Goal: Feedback & Contribution: Submit feedback/report problem

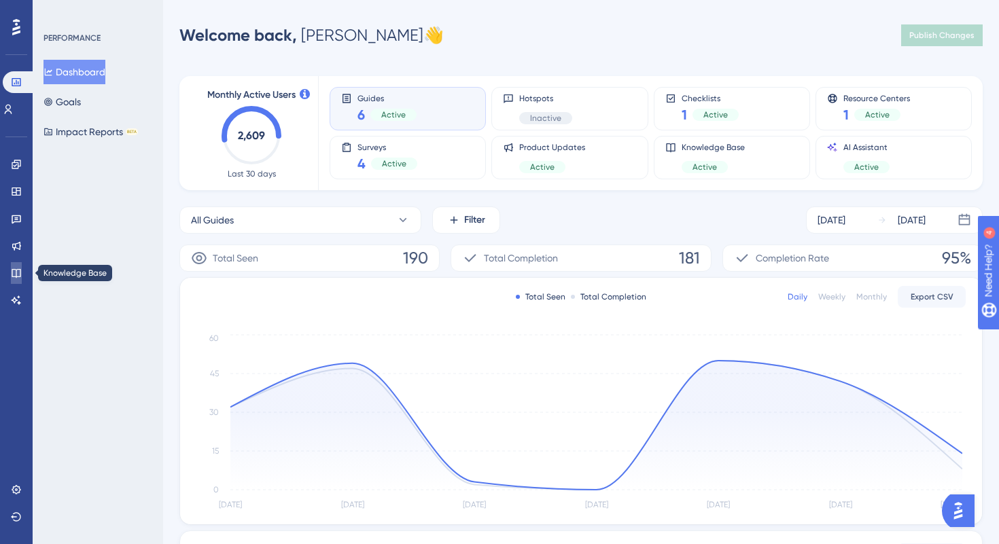
click at [11, 273] on icon at bounding box center [16, 273] width 11 height 11
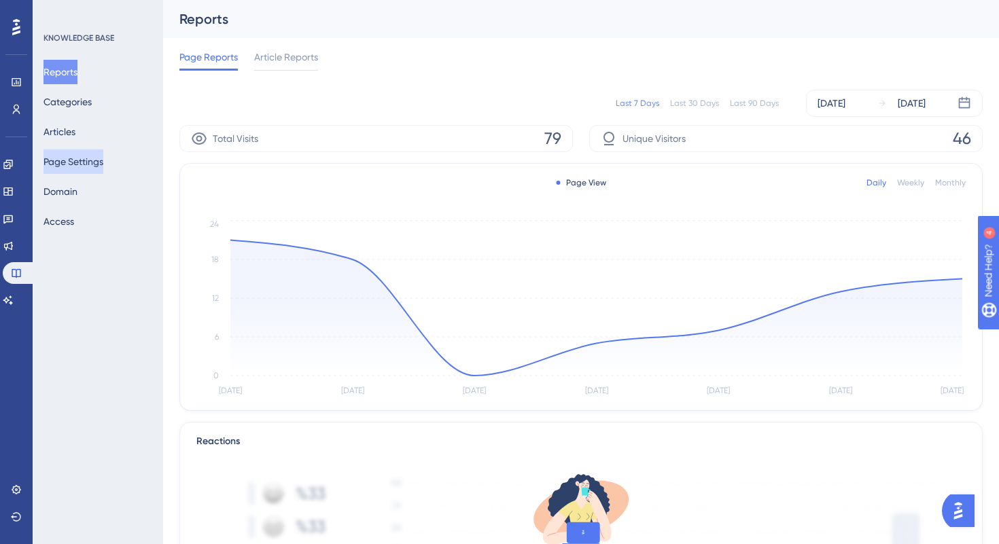
click at [72, 160] on button "Page Settings" at bounding box center [73, 161] width 60 height 24
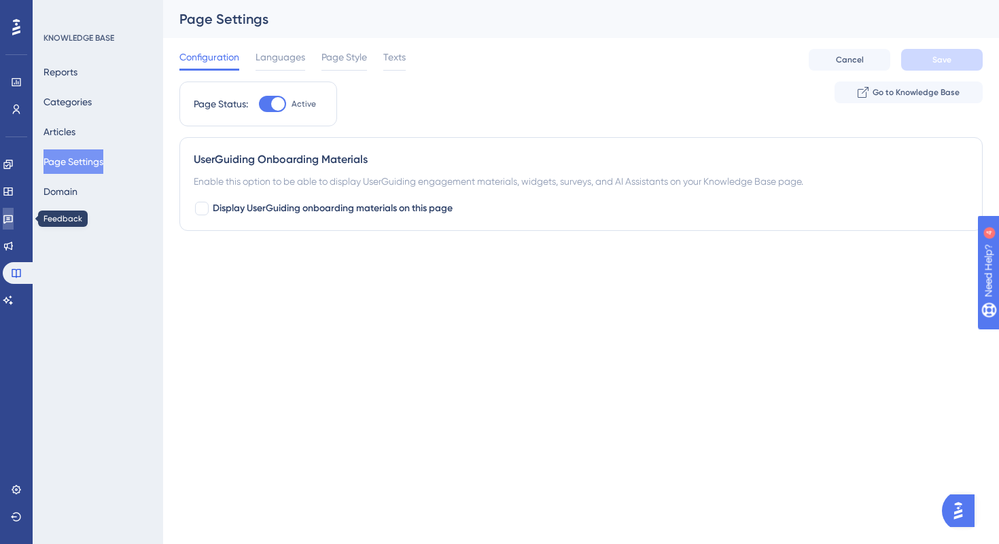
click at [13, 221] on icon at bounding box center [8, 219] width 10 height 9
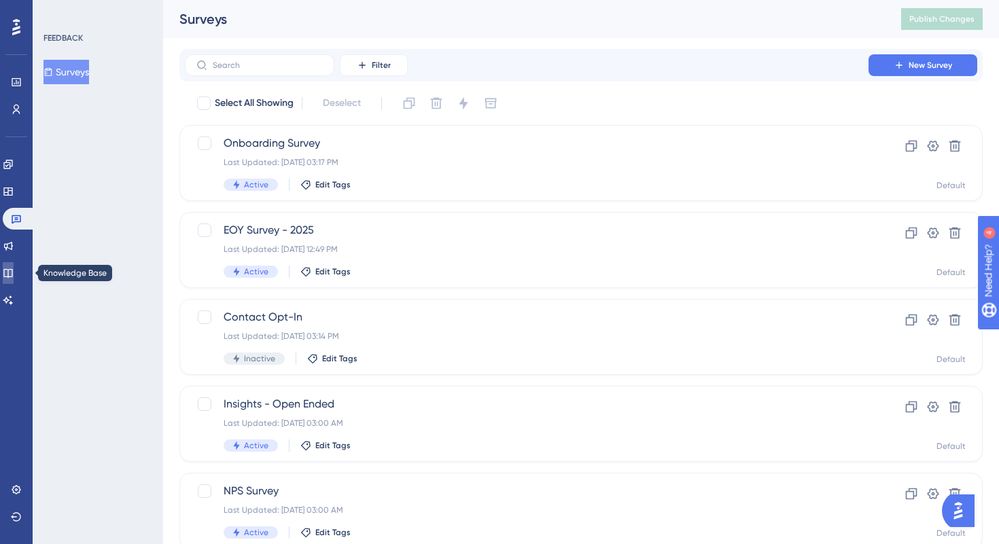
click at [14, 281] on link at bounding box center [8, 273] width 11 height 22
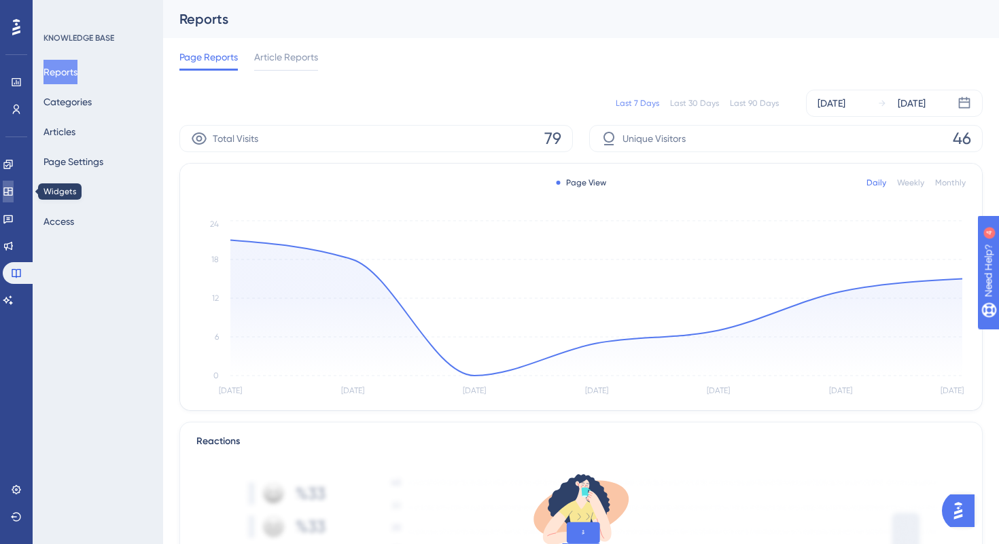
click at [14, 196] on icon at bounding box center [8, 191] width 11 height 11
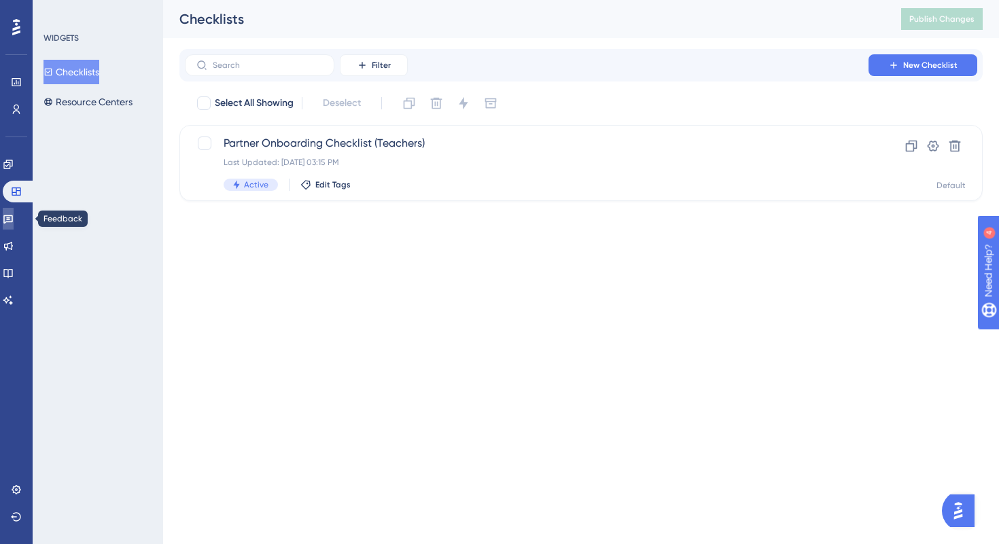
click at [14, 217] on icon at bounding box center [8, 218] width 11 height 11
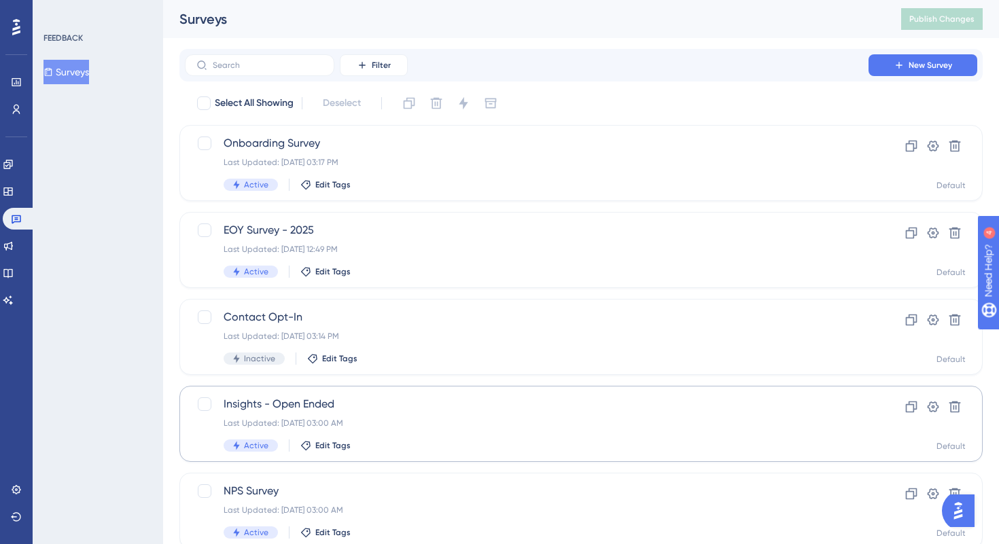
scroll to position [48, 0]
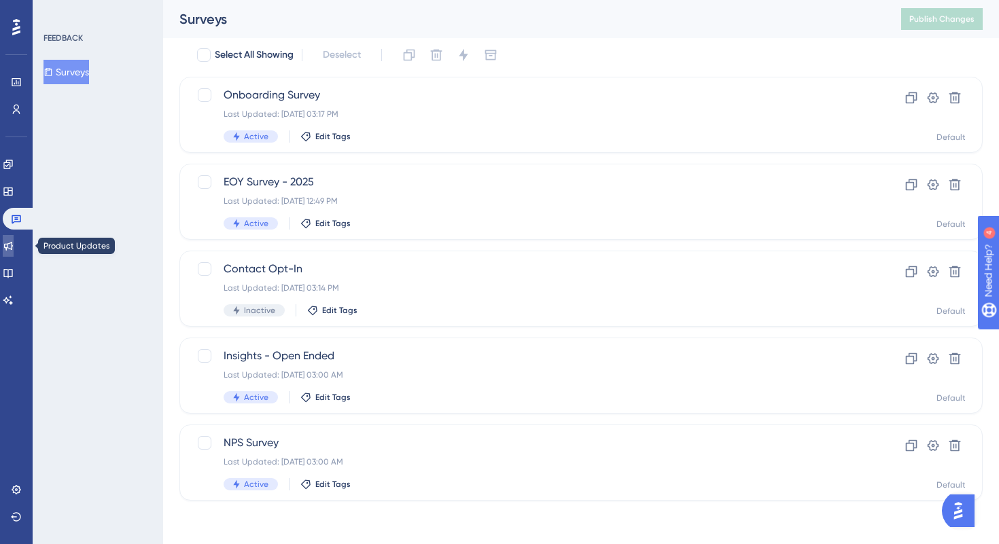
click at [14, 242] on link at bounding box center [8, 246] width 11 height 22
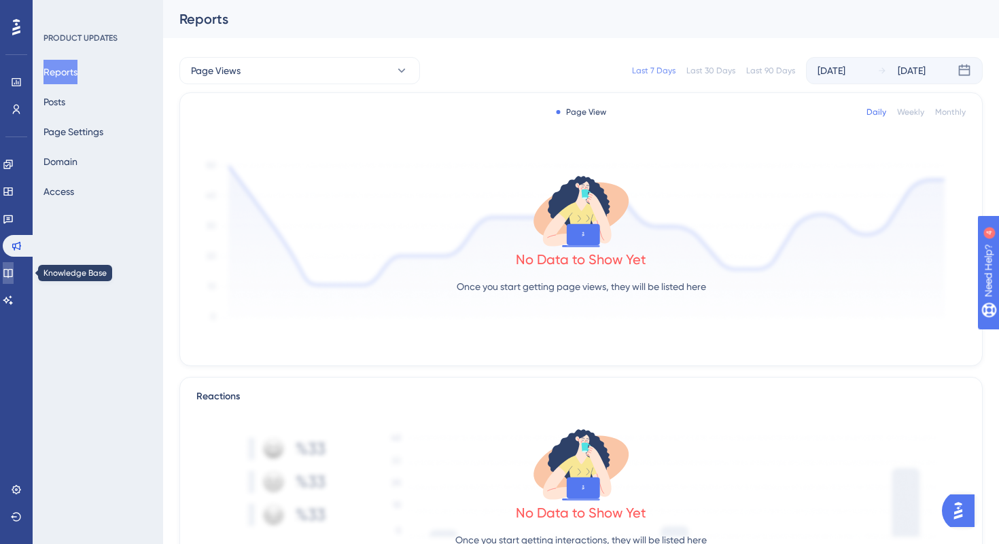
click at [14, 272] on icon at bounding box center [8, 273] width 11 height 11
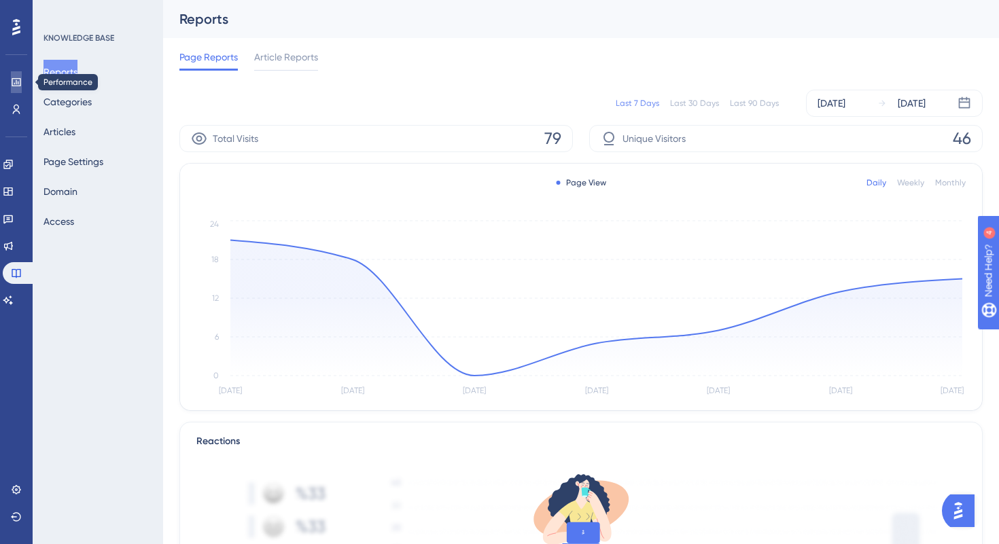
click at [15, 84] on icon at bounding box center [16, 82] width 11 height 11
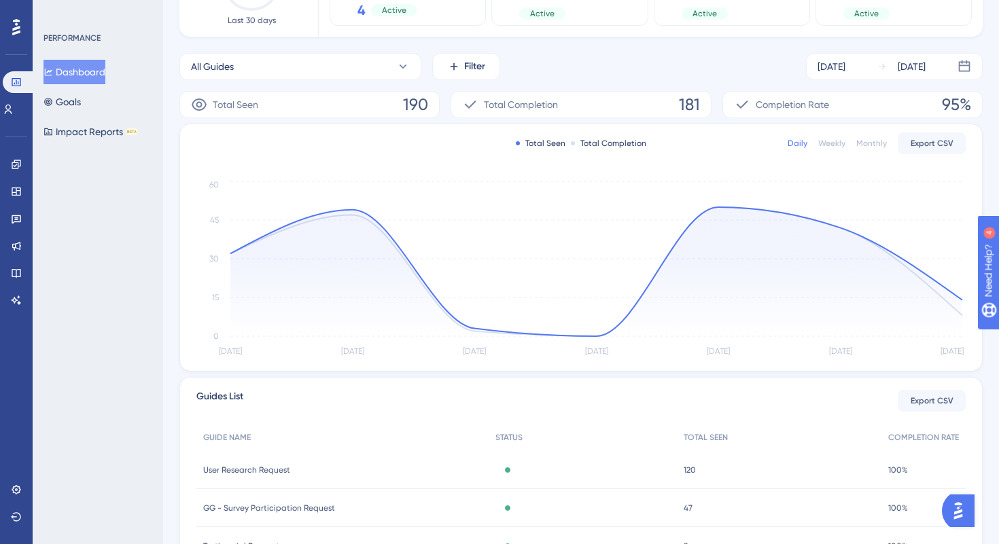
scroll to position [322, 0]
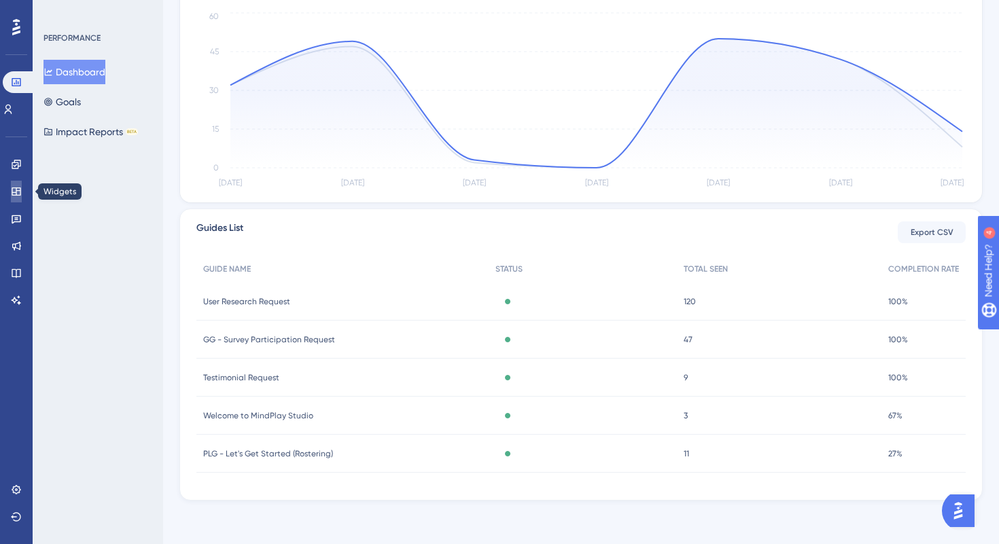
click at [18, 190] on icon at bounding box center [16, 192] width 9 height 8
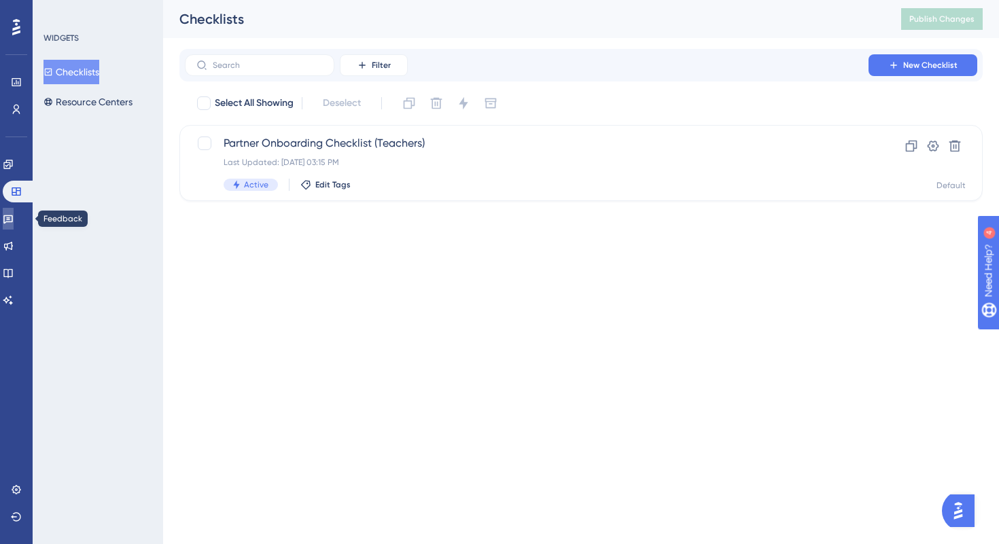
click at [10, 219] on link at bounding box center [8, 219] width 11 height 22
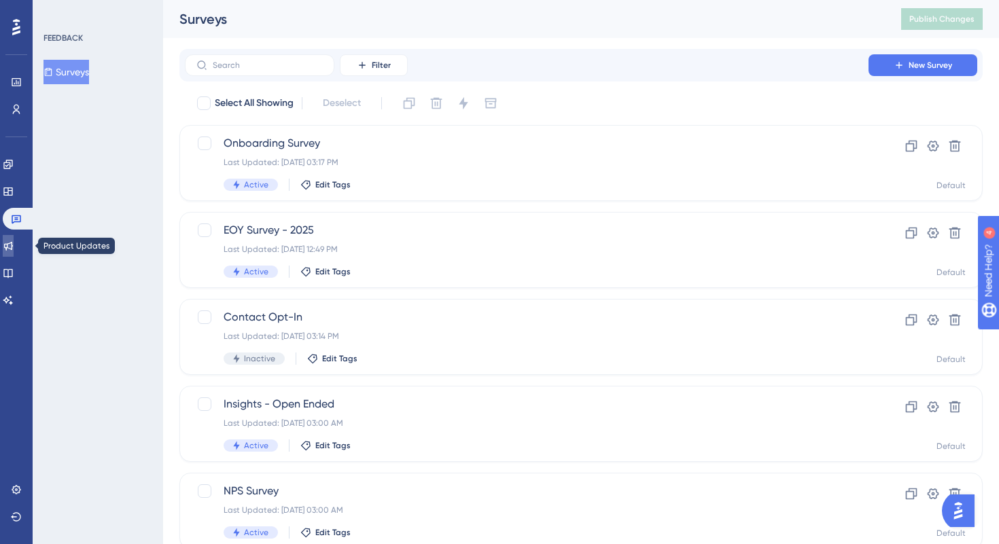
click at [13, 247] on icon at bounding box center [8, 246] width 9 height 9
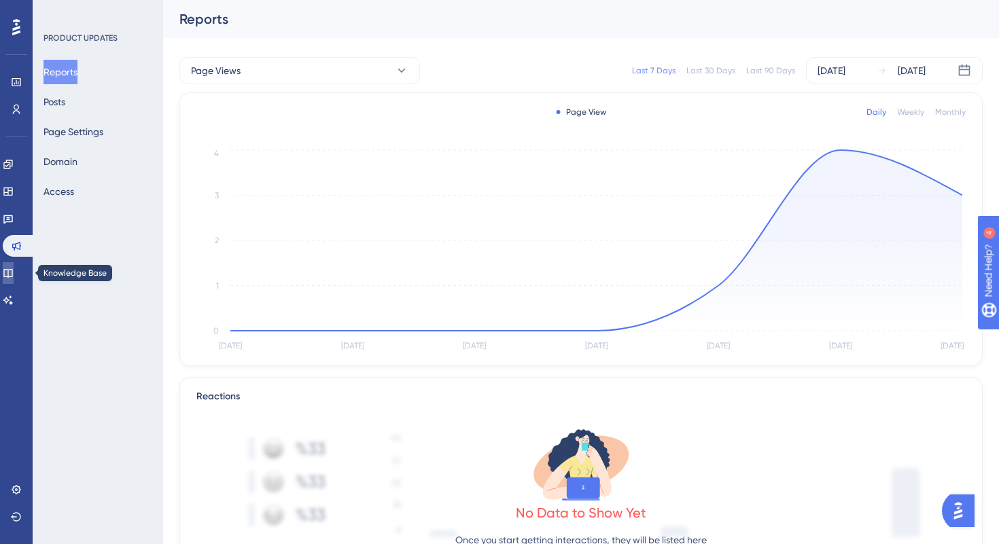
click at [12, 271] on icon at bounding box center [7, 273] width 9 height 9
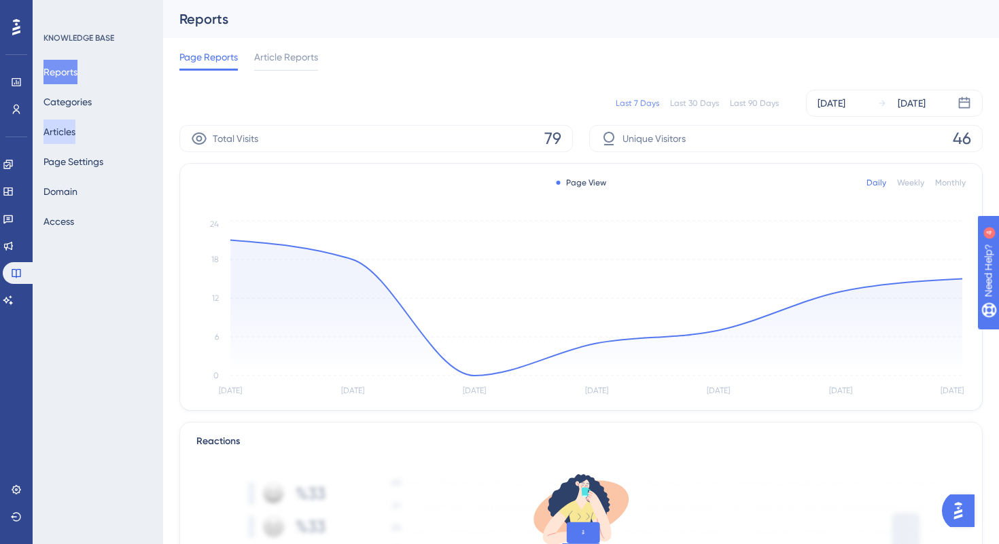
click at [75, 130] on button "Articles" at bounding box center [59, 132] width 32 height 24
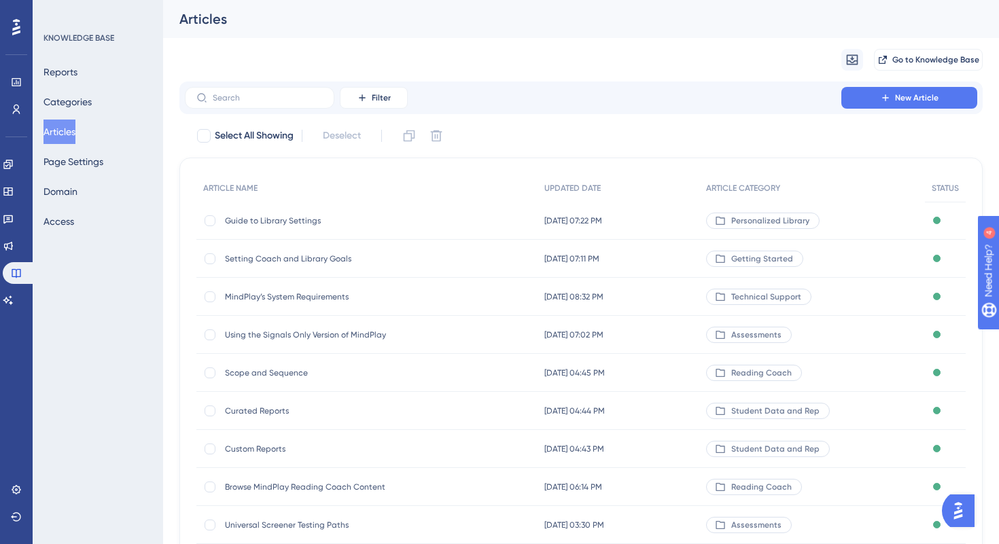
click at [798, 219] on span "Personalized Library" at bounding box center [770, 220] width 78 height 11
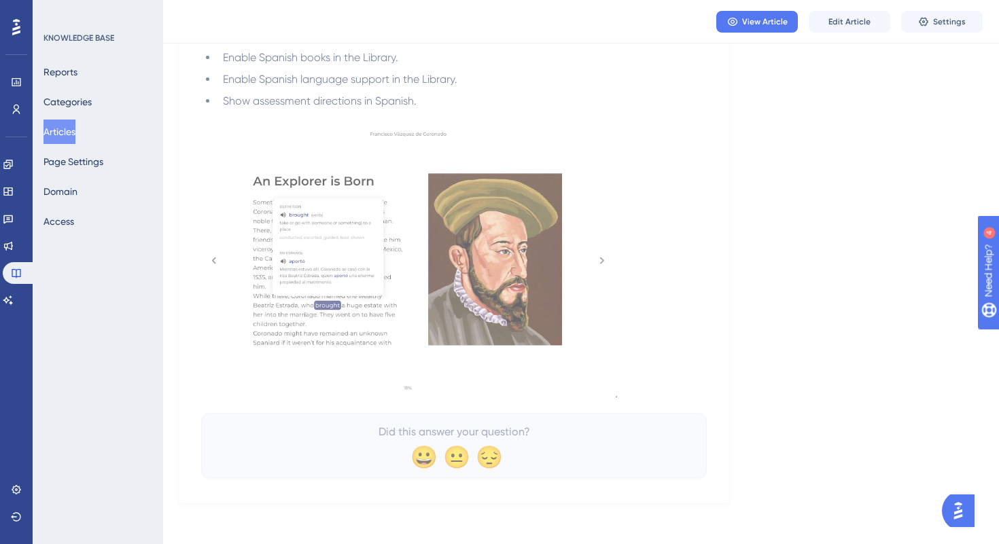
scroll to position [1754, 0]
click at [438, 441] on div "Did this answer your question? 😀 😐 😔" at bounding box center [454, 443] width 472 height 43
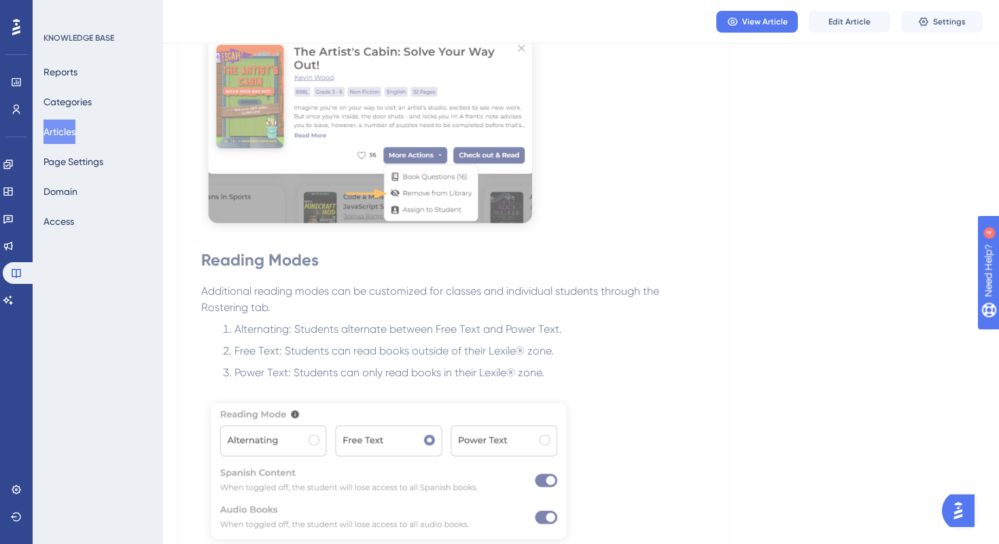
scroll to position [1067, 0]
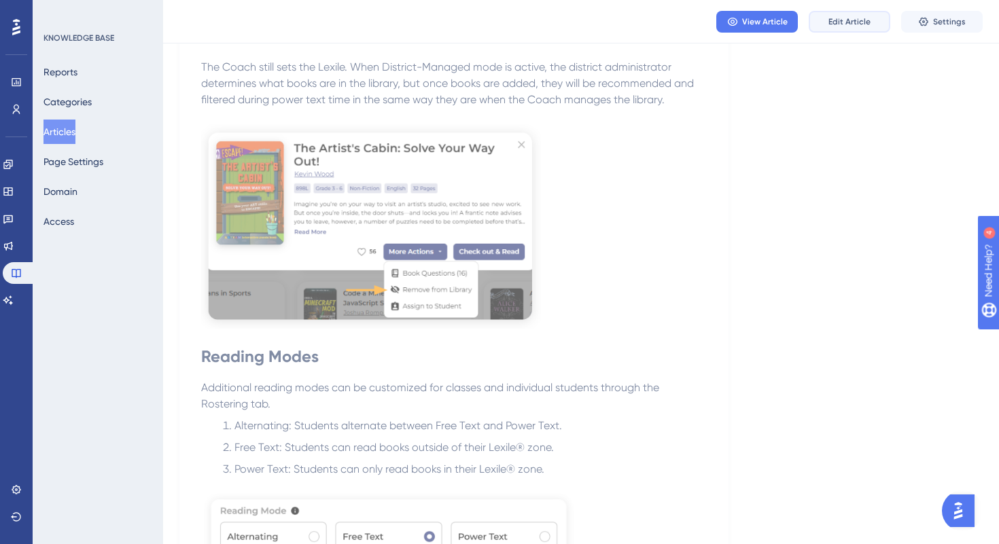
click at [855, 27] on button "Edit Article" at bounding box center [849, 22] width 82 height 22
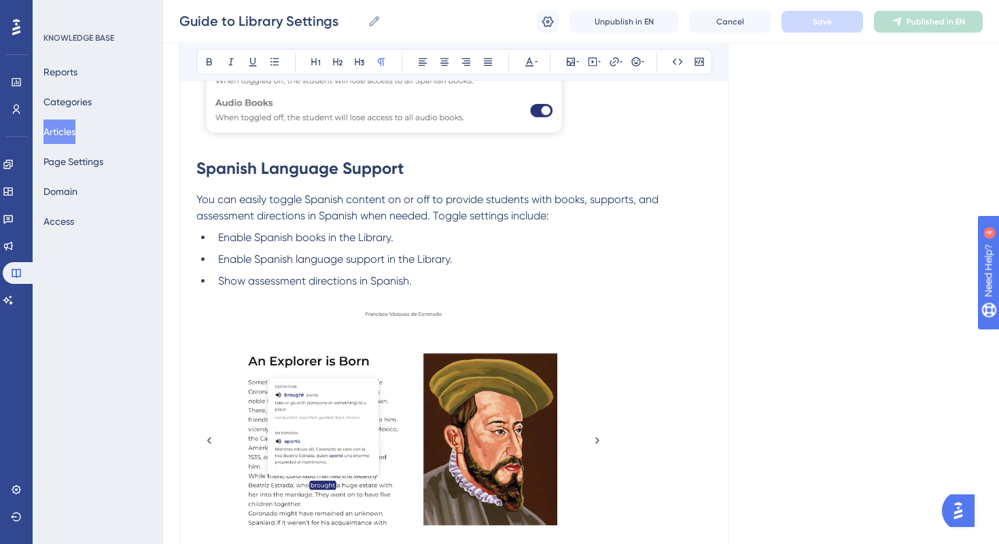
scroll to position [1807, 0]
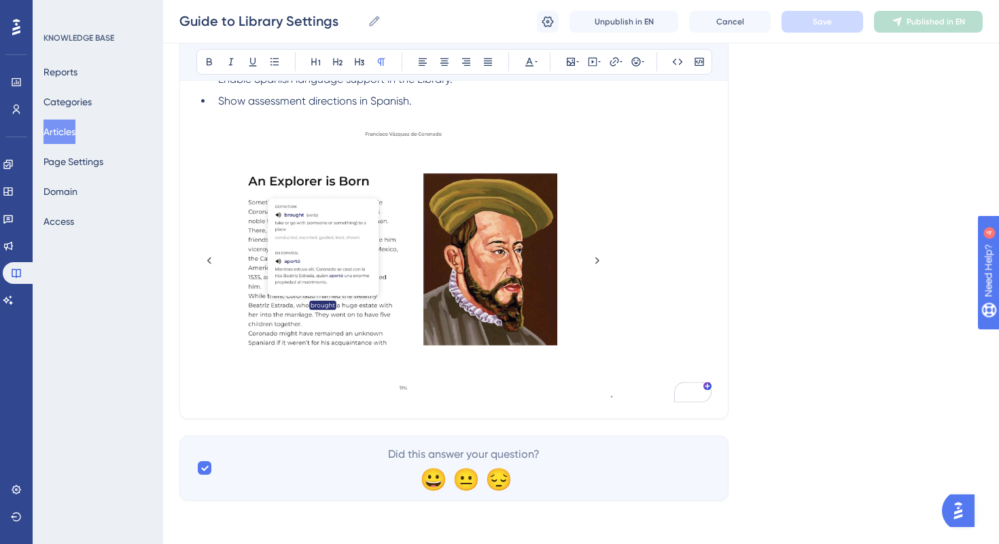
click at [484, 455] on span "Did this answer your question?" at bounding box center [464, 454] width 152 height 16
click at [75, 129] on button "Articles" at bounding box center [59, 132] width 32 height 24
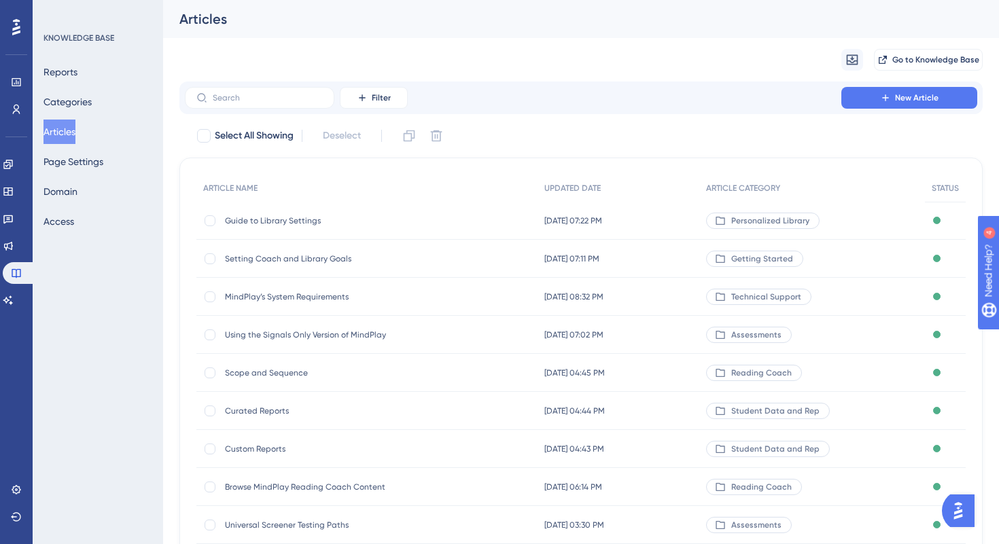
click at [306, 257] on span "Setting Coach and Library Goals" at bounding box center [333, 258] width 217 height 11
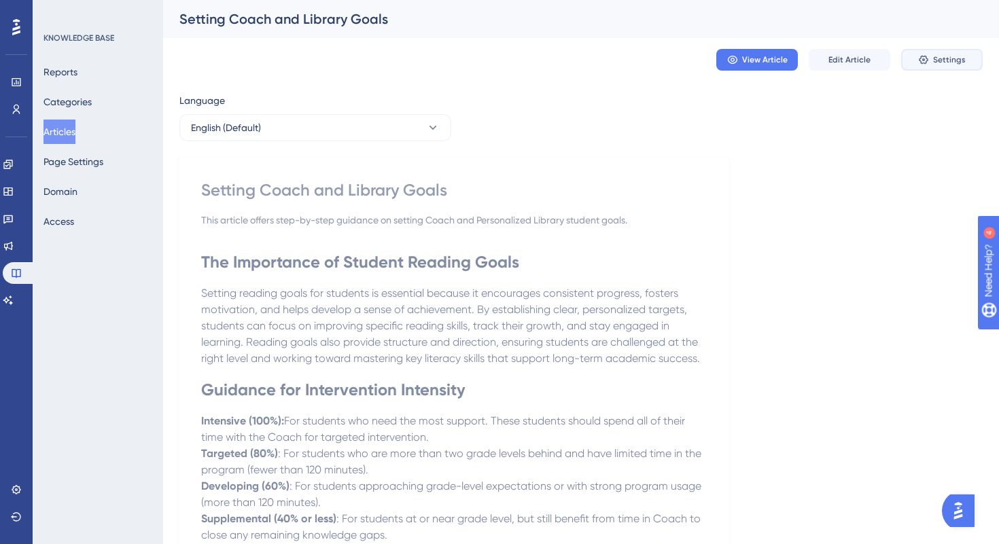
click at [935, 56] on span "Settings" at bounding box center [949, 59] width 33 height 11
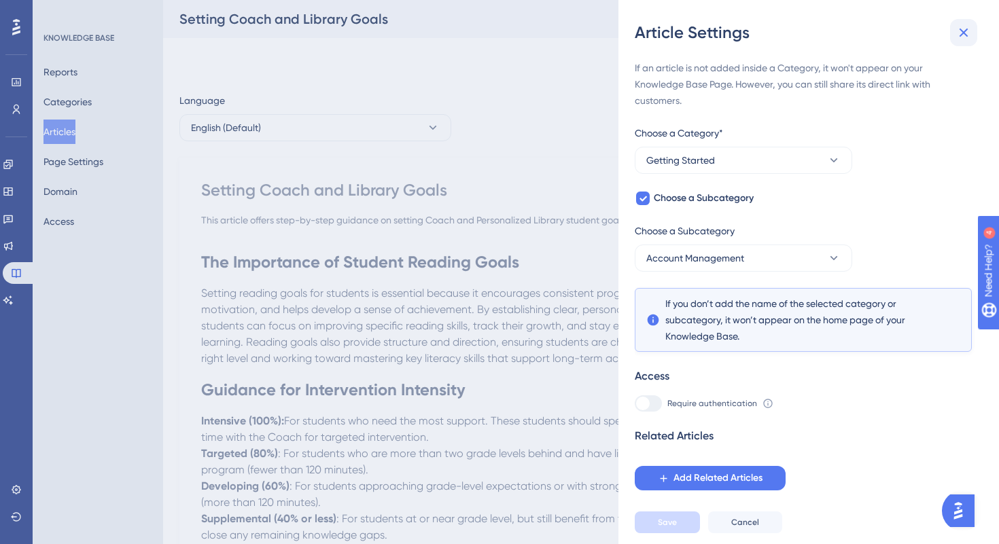
click at [960, 31] on icon at bounding box center [963, 32] width 16 height 16
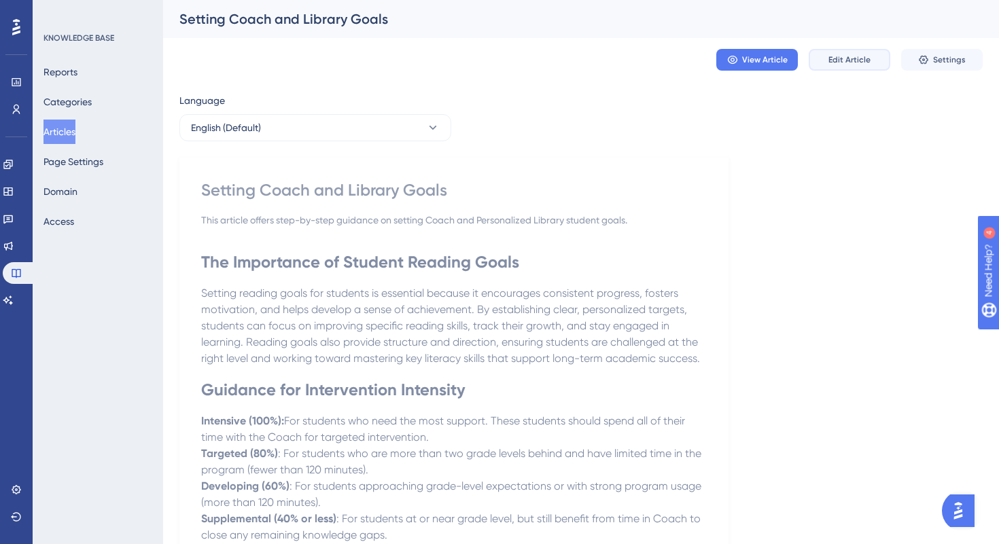
click at [846, 66] on button "Edit Article" at bounding box center [849, 60] width 82 height 22
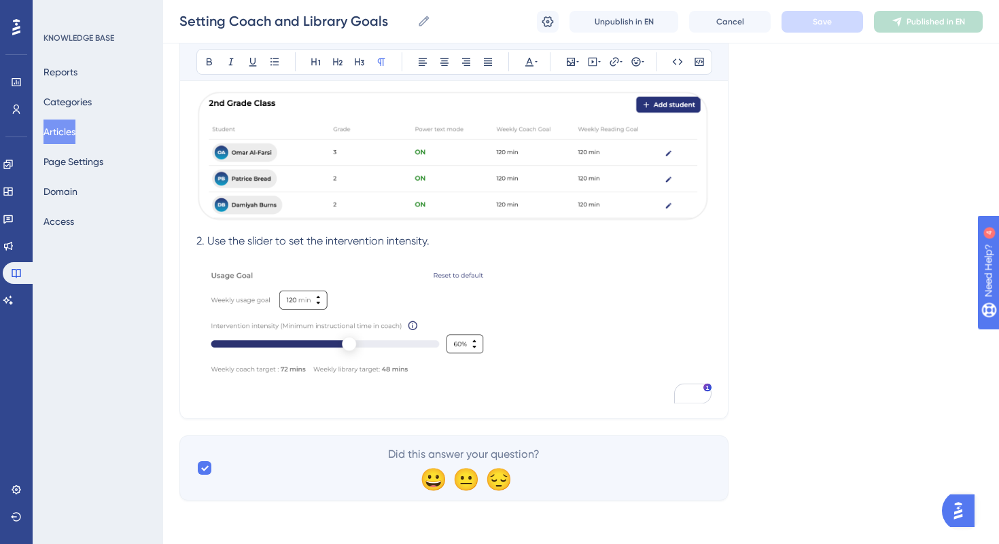
scroll to position [959, 0]
click at [474, 458] on span "Did this answer your question?" at bounding box center [464, 454] width 152 height 16
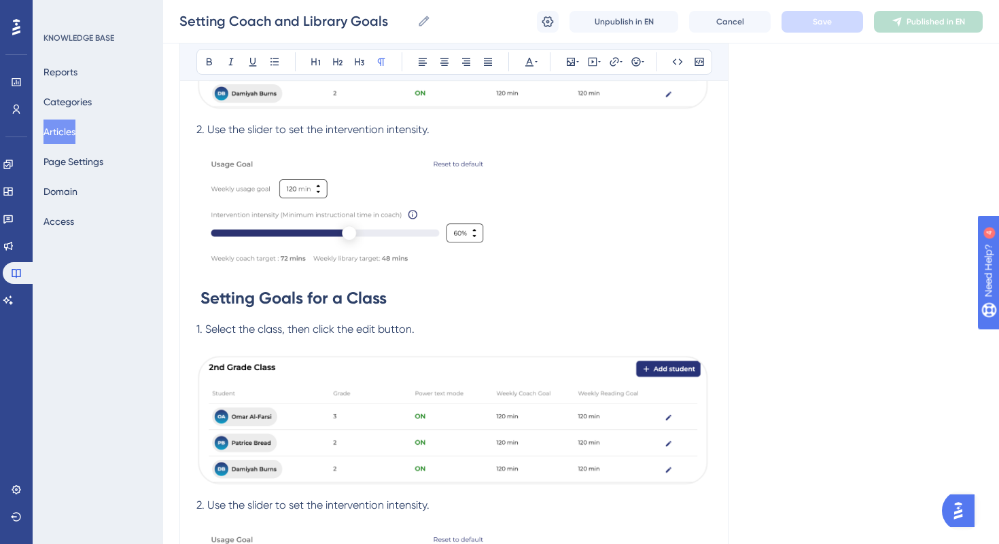
scroll to position [851, 0]
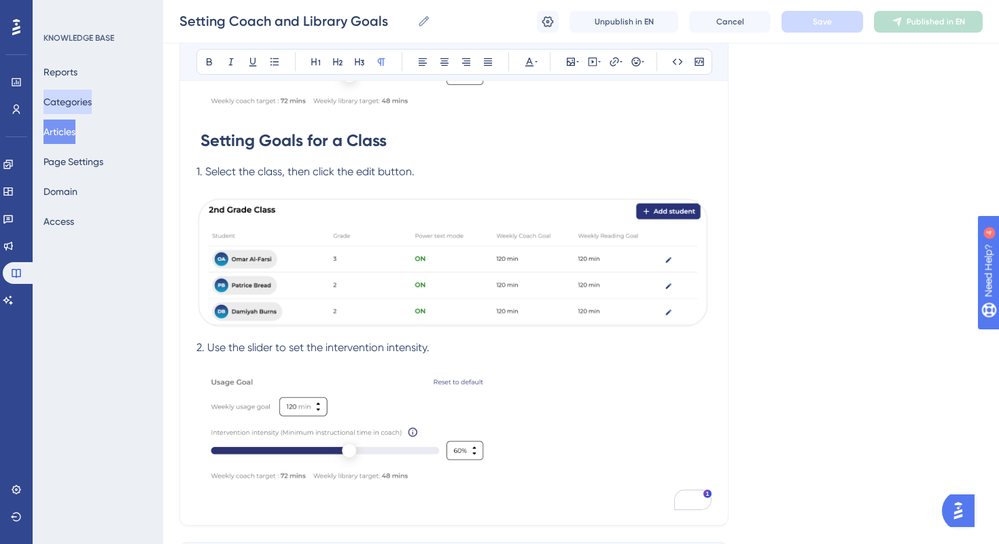
click at [67, 99] on button "Categories" at bounding box center [67, 102] width 48 height 24
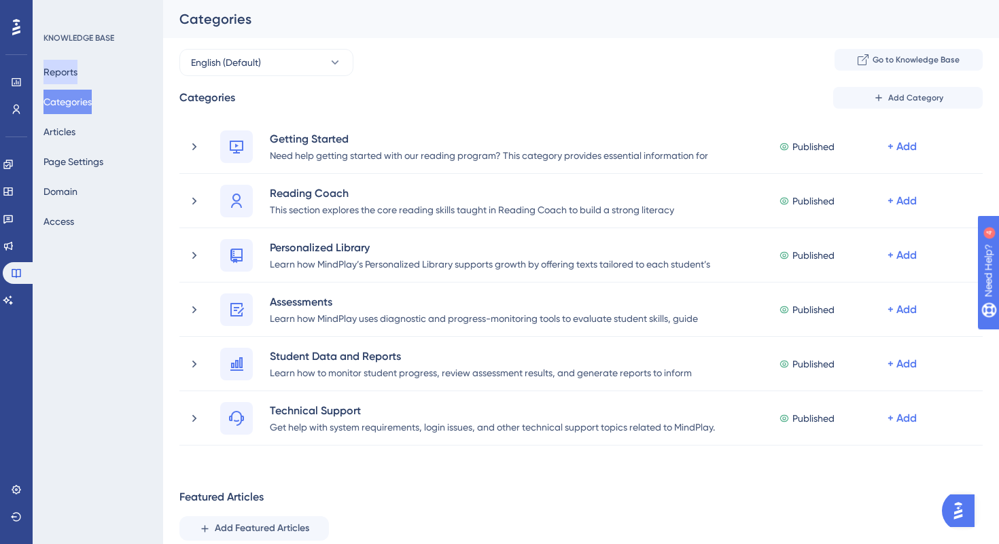
click at [71, 75] on button "Reports" at bounding box center [60, 72] width 34 height 24
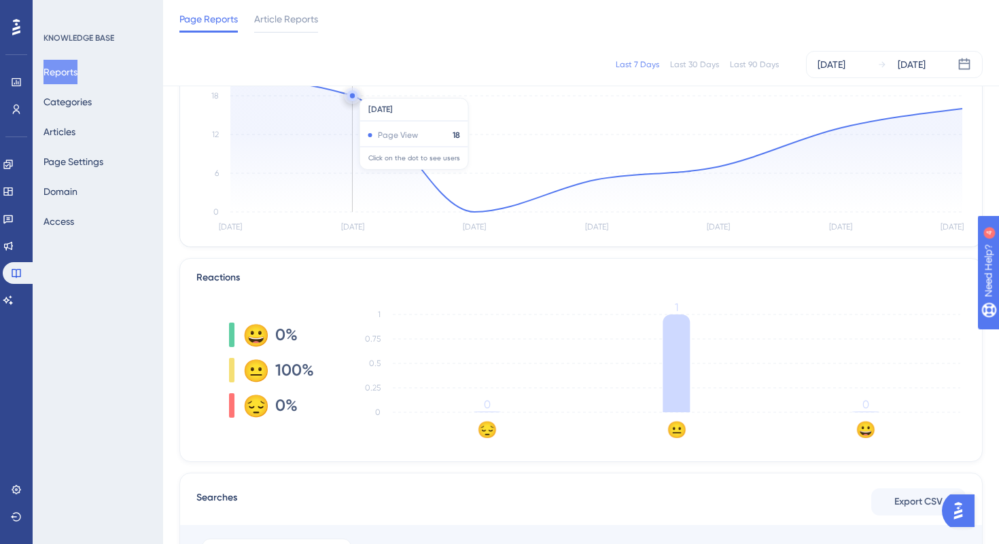
scroll to position [126, 0]
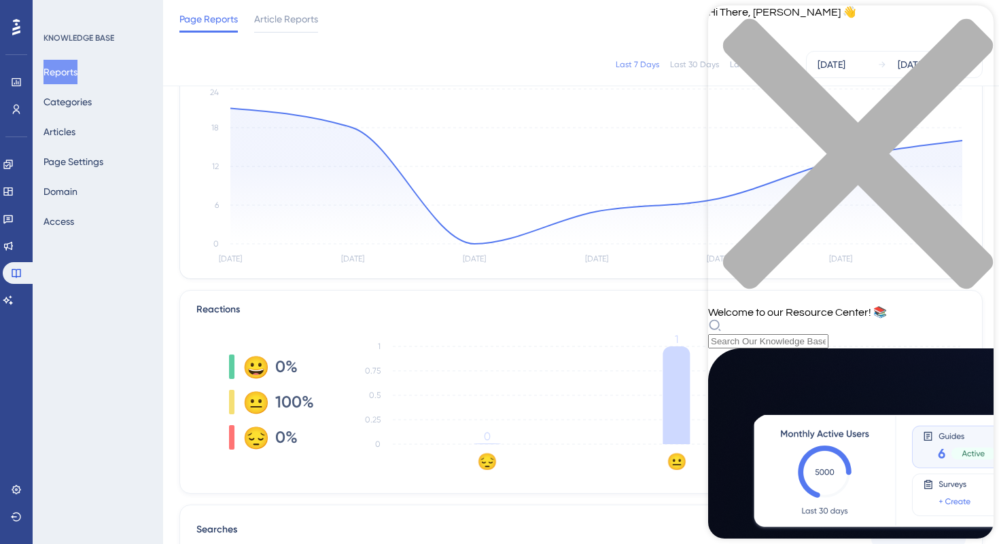
scroll to position [0, 0]
click at [971, 21] on div "close resource center" at bounding box center [850, 161] width 285 height 287
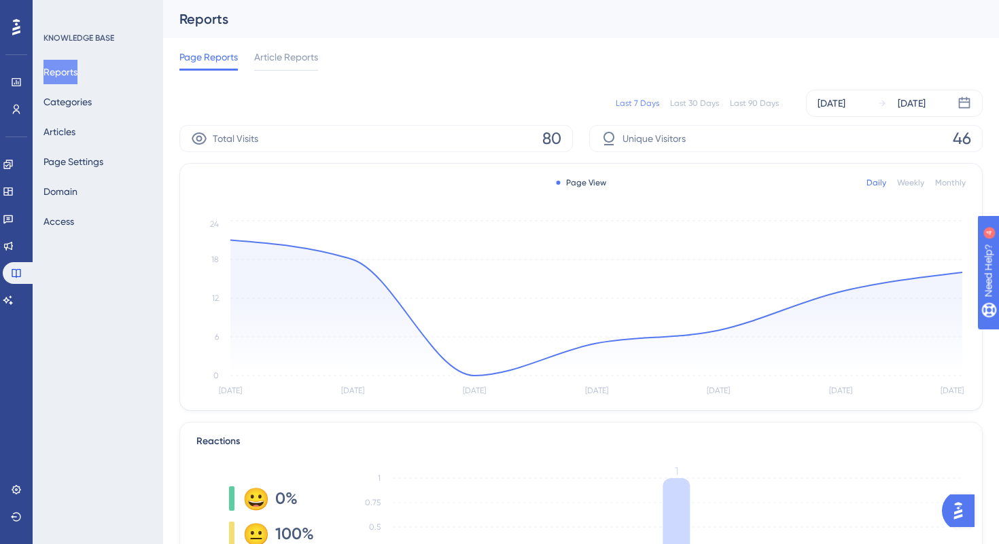
click at [16, 26] on icon at bounding box center [16, 27] width 8 height 18
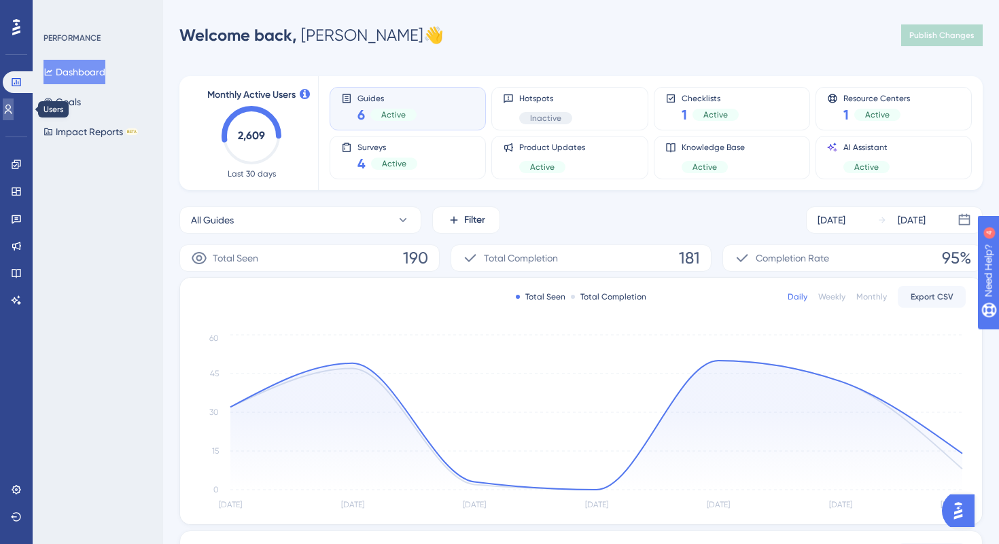
click at [14, 108] on icon at bounding box center [8, 109] width 11 height 11
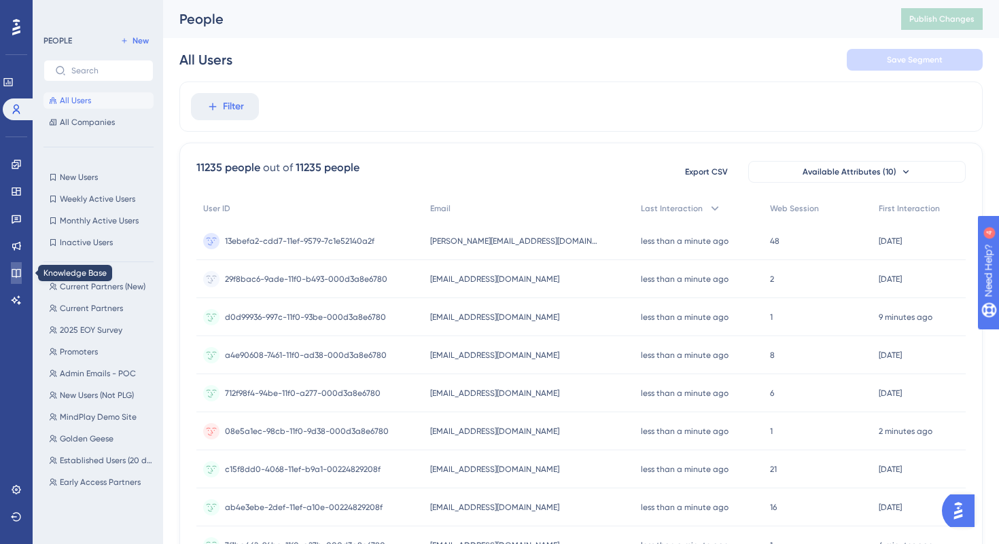
click at [20, 281] on link at bounding box center [16, 273] width 11 height 22
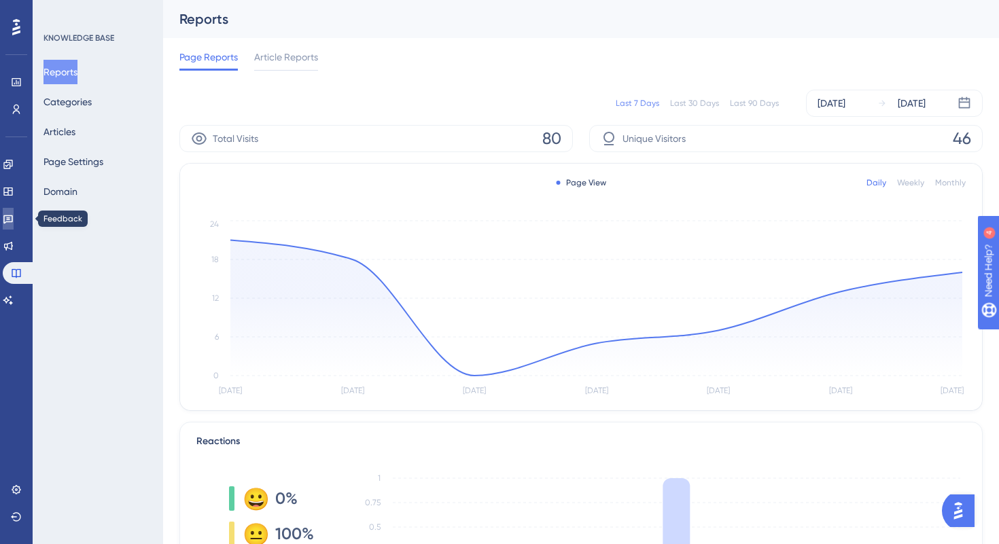
click at [13, 219] on icon at bounding box center [8, 219] width 10 height 9
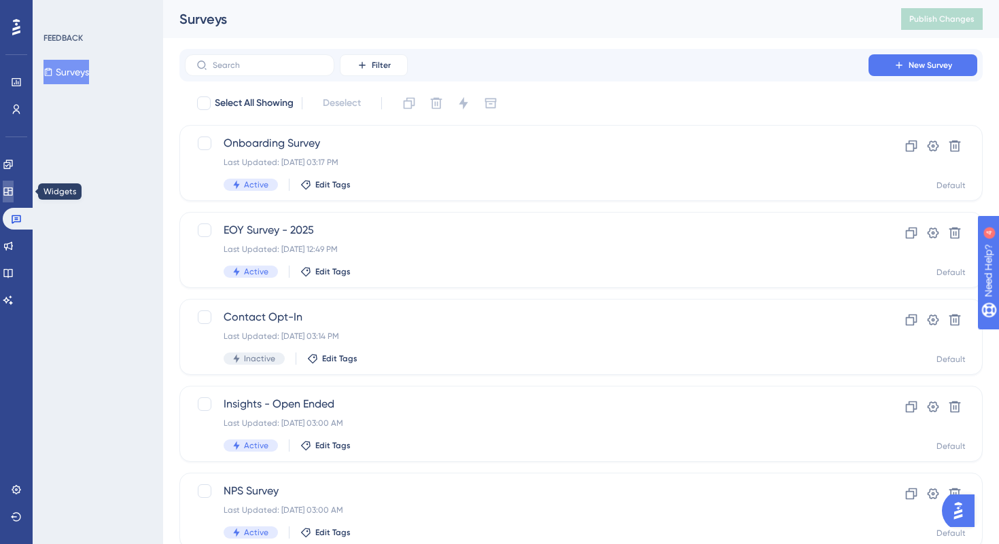
click at [14, 187] on icon at bounding box center [8, 191] width 11 height 11
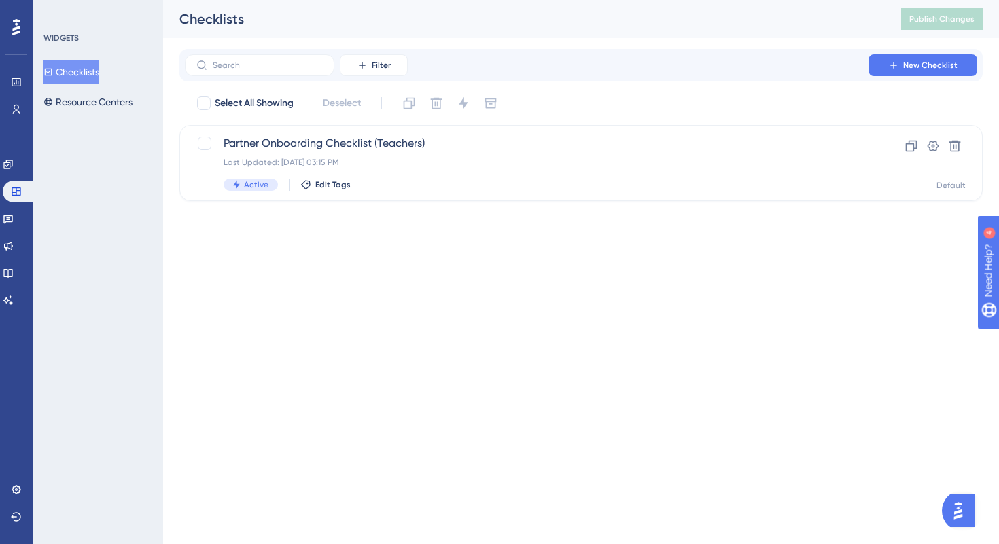
click at [14, 33] on icon at bounding box center [16, 27] width 8 height 16
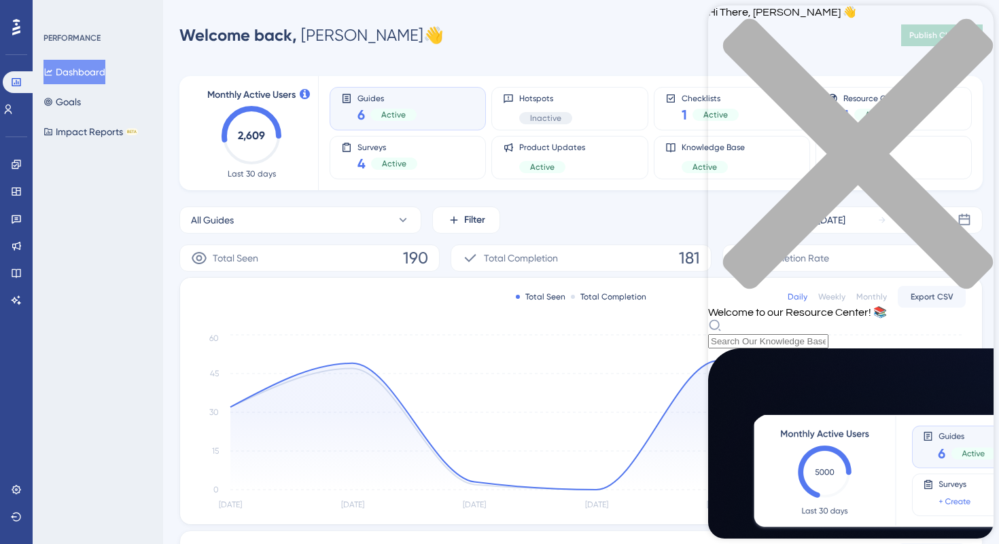
scroll to position [557, 0]
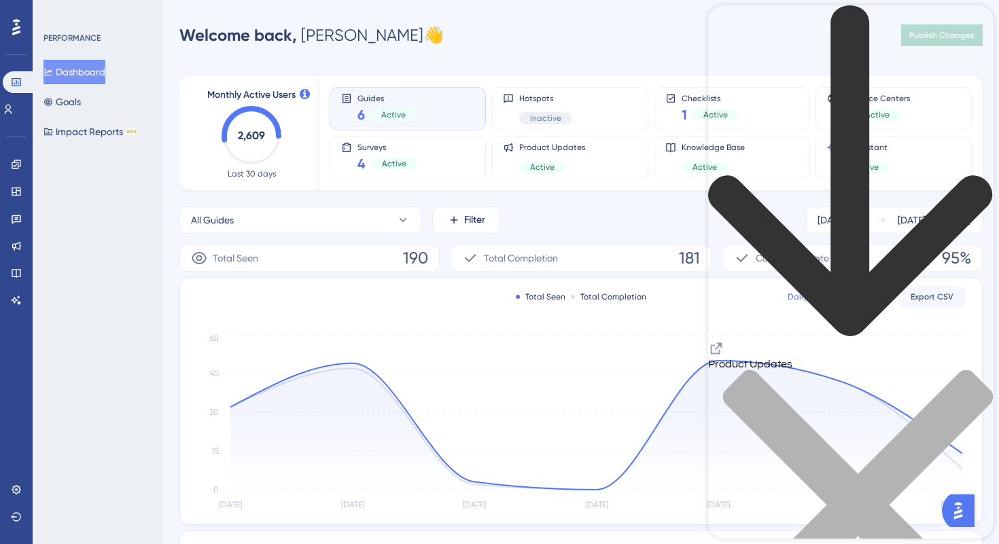
scroll to position [1069, 0]
click at [723, 17] on div "back to header" at bounding box center [850, 172] width 285 height 335
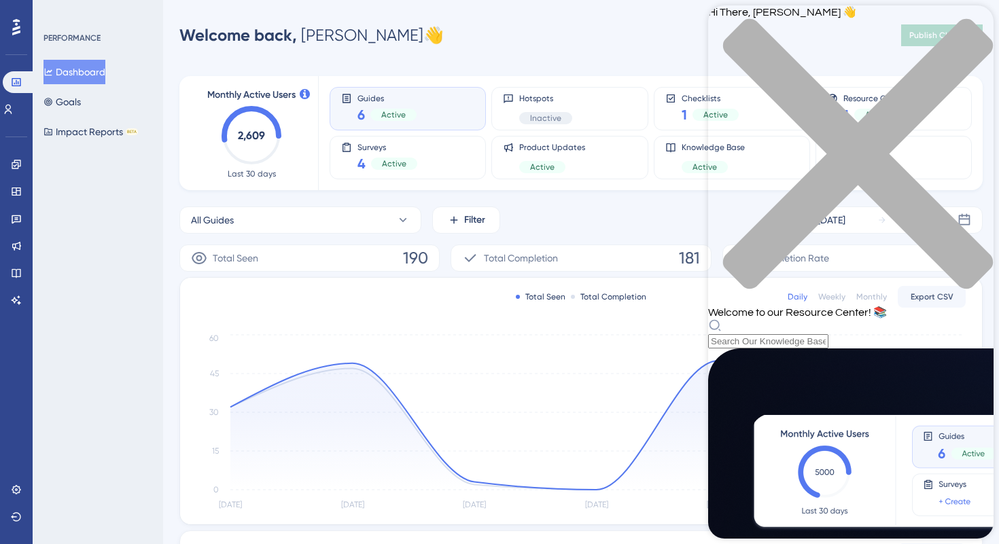
scroll to position [557, 0]
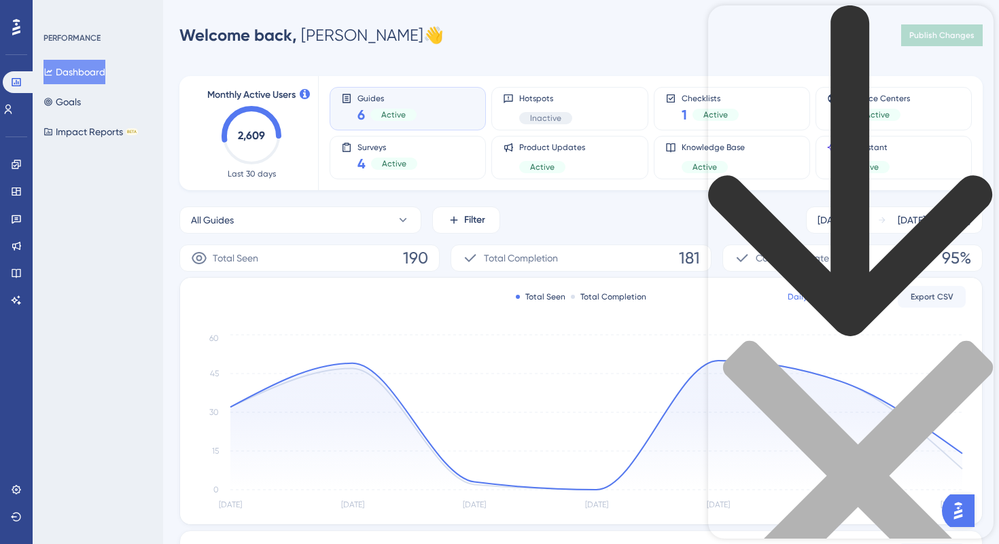
click at [795, 79] on div "Resource Center Header" at bounding box center [850, 331] width 285 height 652
type input "reactions"
click at [966, 340] on div "close resource center" at bounding box center [850, 483] width 285 height 287
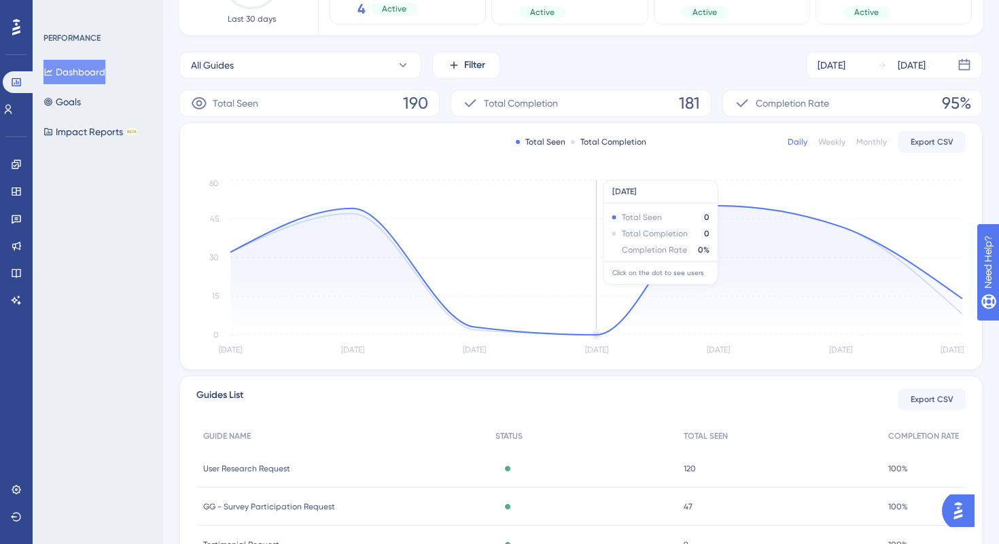
scroll to position [0, 0]
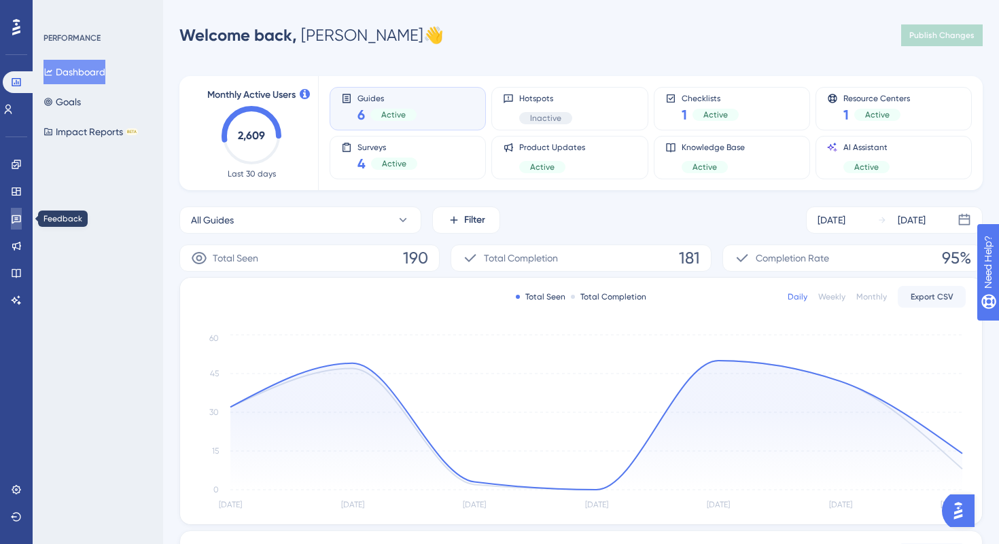
click at [22, 221] on link at bounding box center [16, 219] width 11 height 22
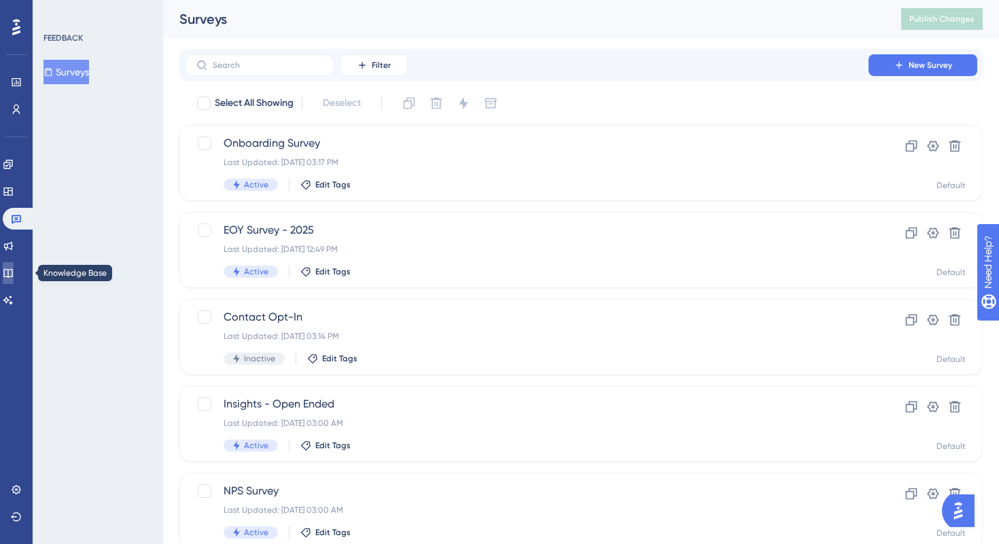
click at [14, 268] on icon at bounding box center [8, 273] width 11 height 11
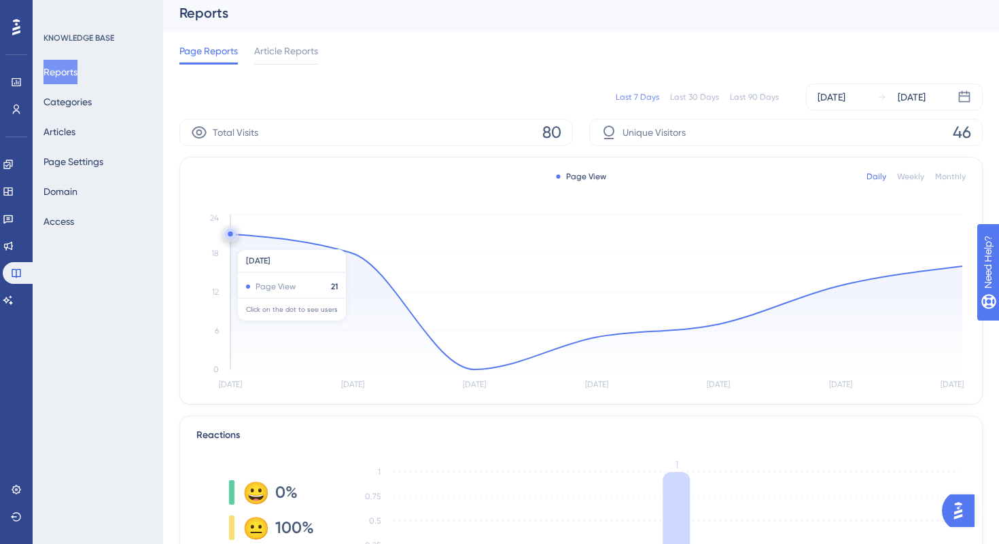
scroll to position [7, 0]
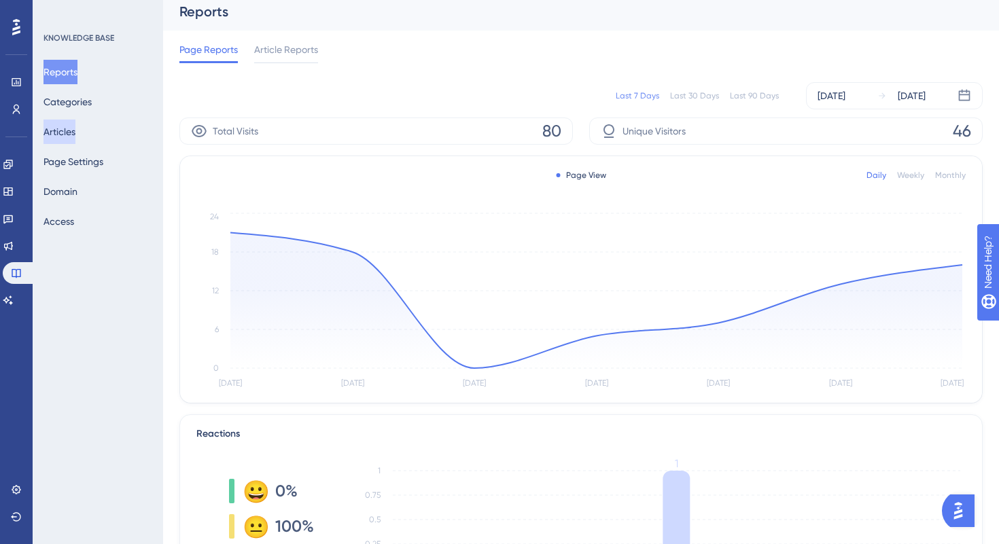
click at [64, 128] on button "Articles" at bounding box center [59, 132] width 32 height 24
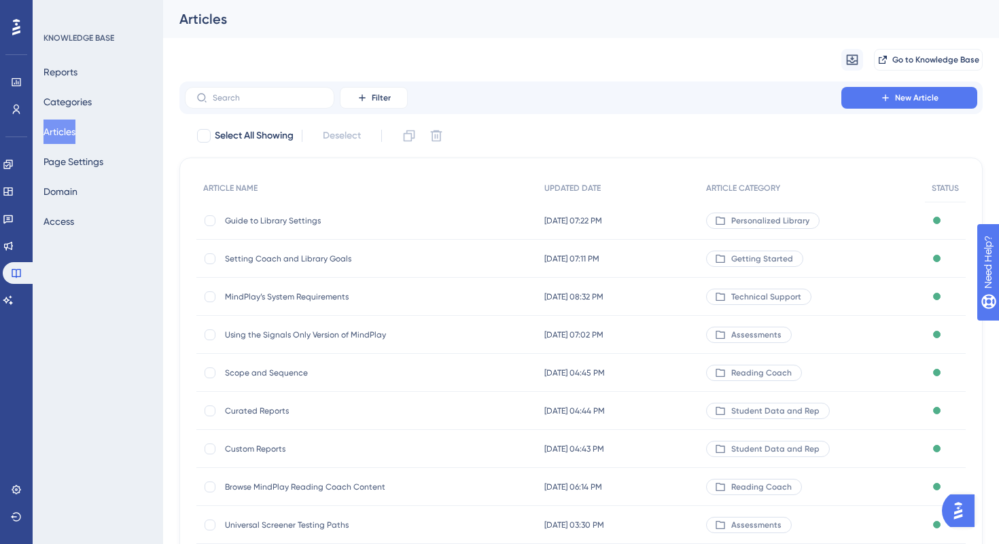
click at [290, 255] on span "Setting Coach and Library Goals" at bounding box center [333, 258] width 217 height 11
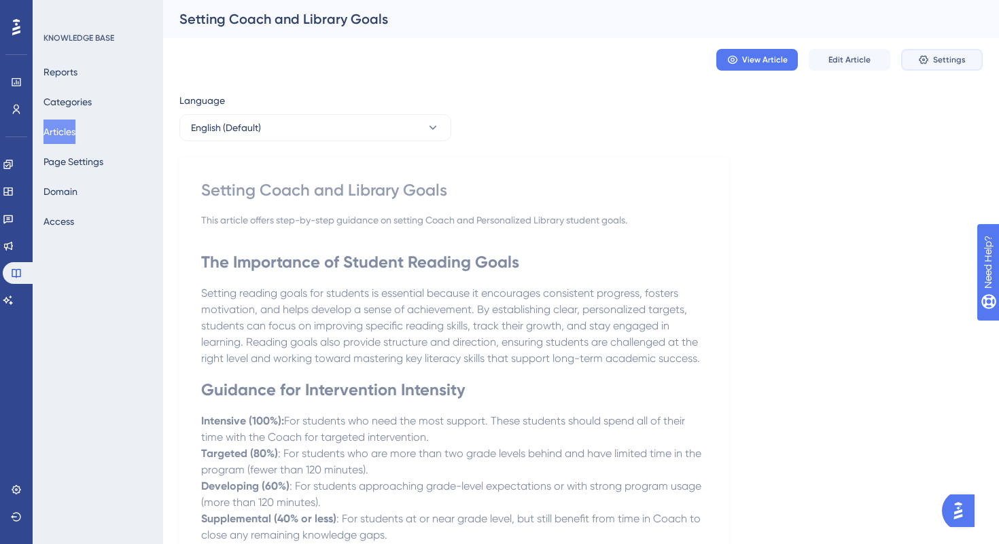
click at [933, 65] on button "Settings" at bounding box center [942, 60] width 82 height 22
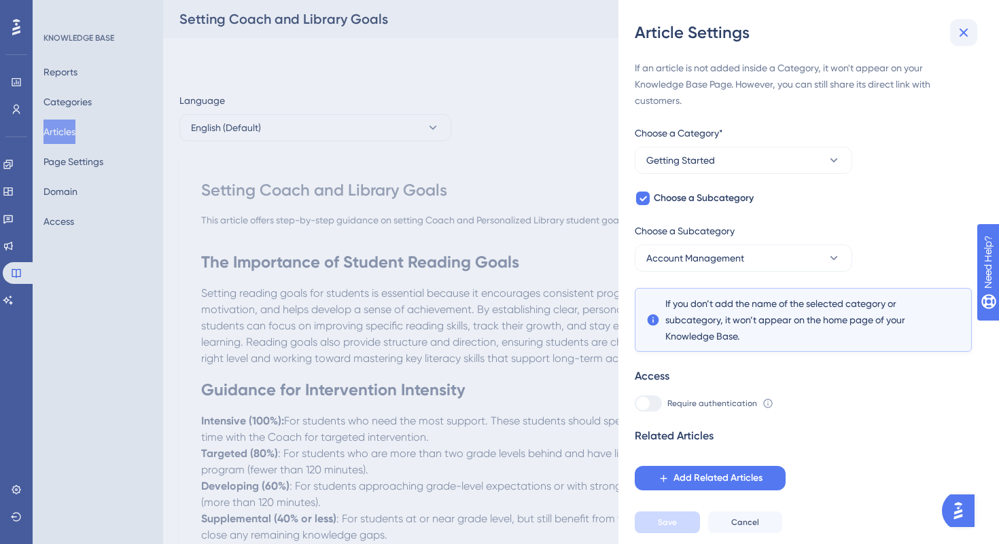
click at [967, 31] on icon at bounding box center [963, 32] width 16 height 16
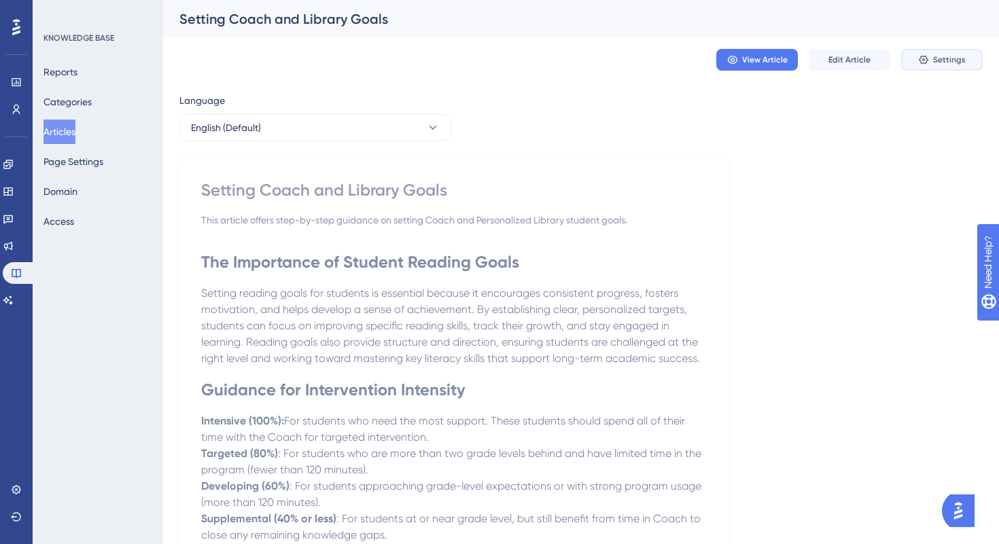
click at [934, 67] on button "Settings" at bounding box center [942, 60] width 82 height 22
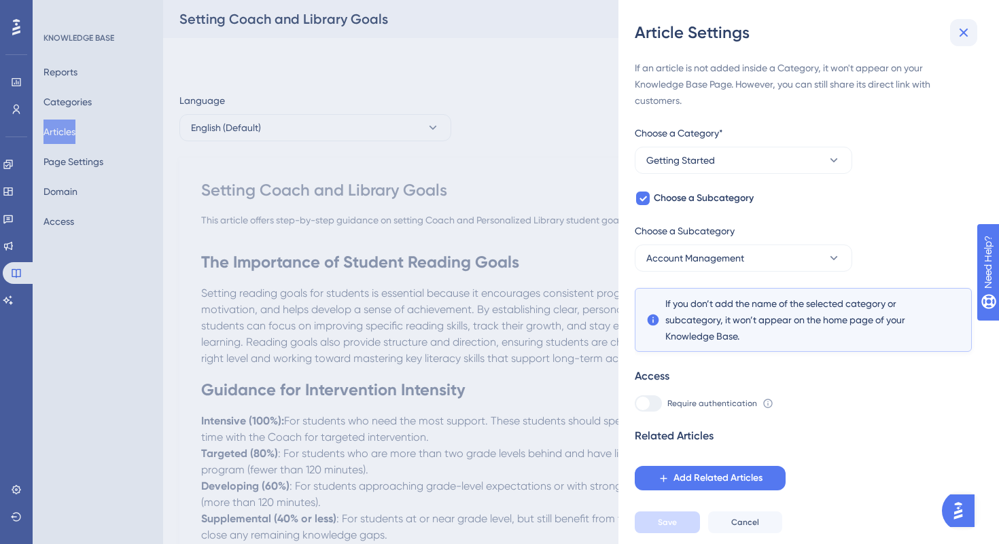
click at [961, 33] on icon at bounding box center [963, 32] width 16 height 16
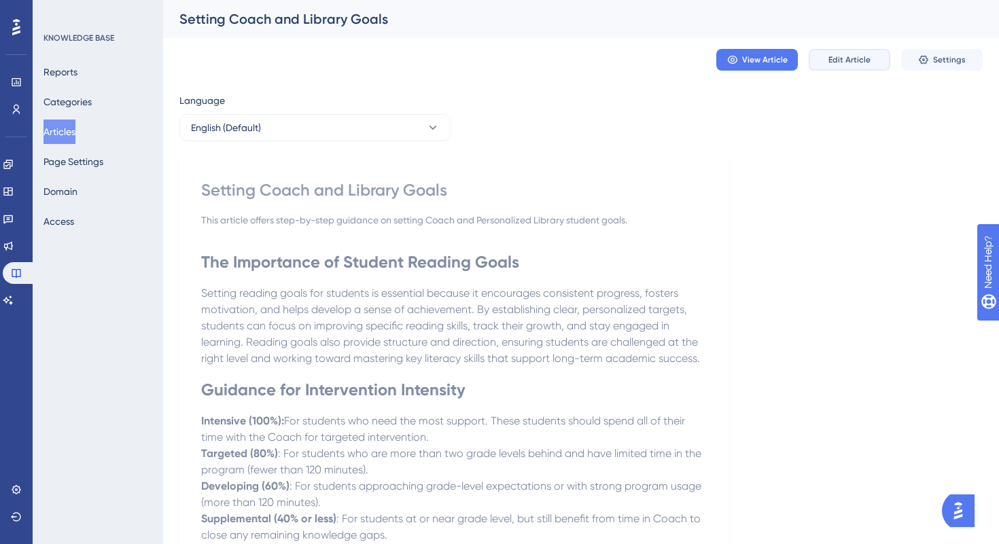
click at [849, 54] on span "Edit Article" at bounding box center [849, 59] width 42 height 11
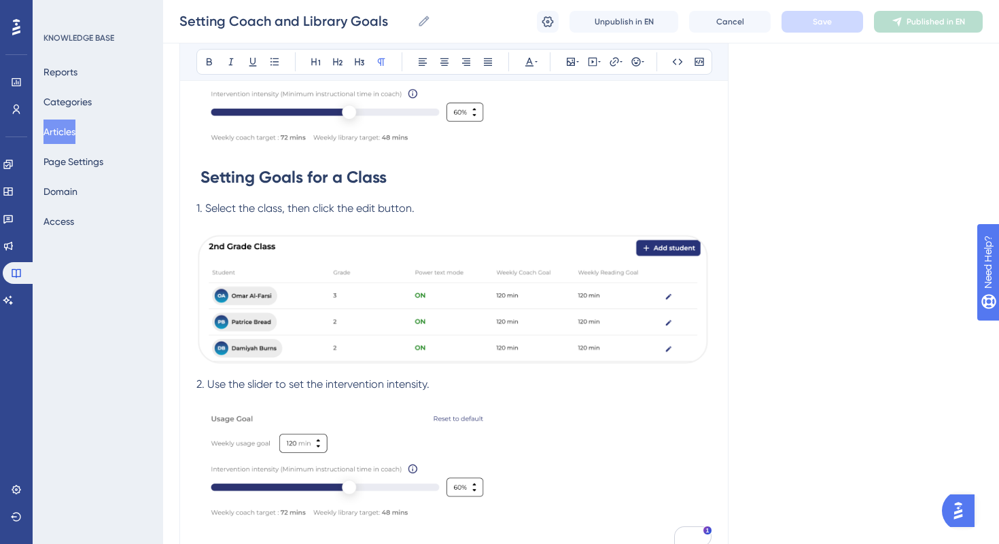
scroll to position [959, 0]
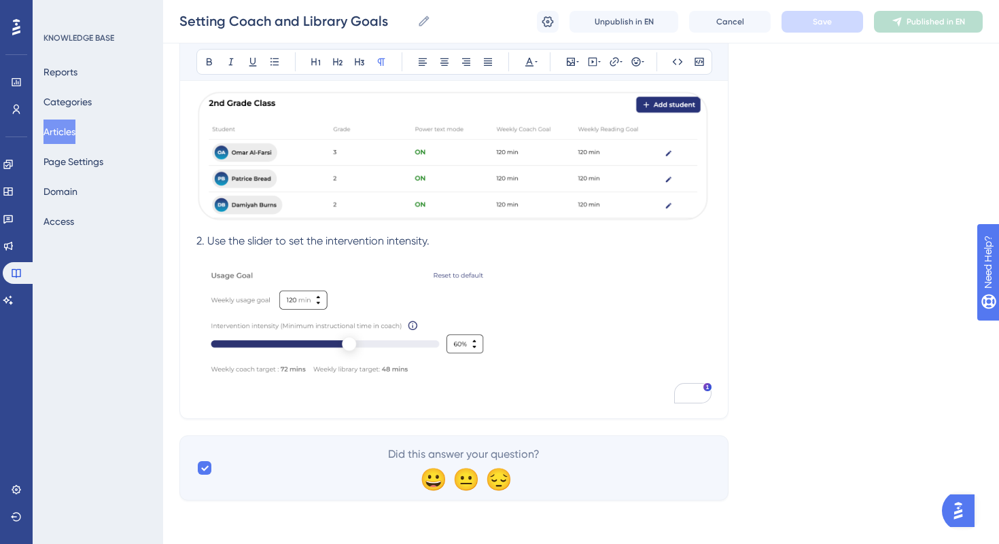
click at [486, 455] on span "Did this answer your question?" at bounding box center [464, 454] width 152 height 16
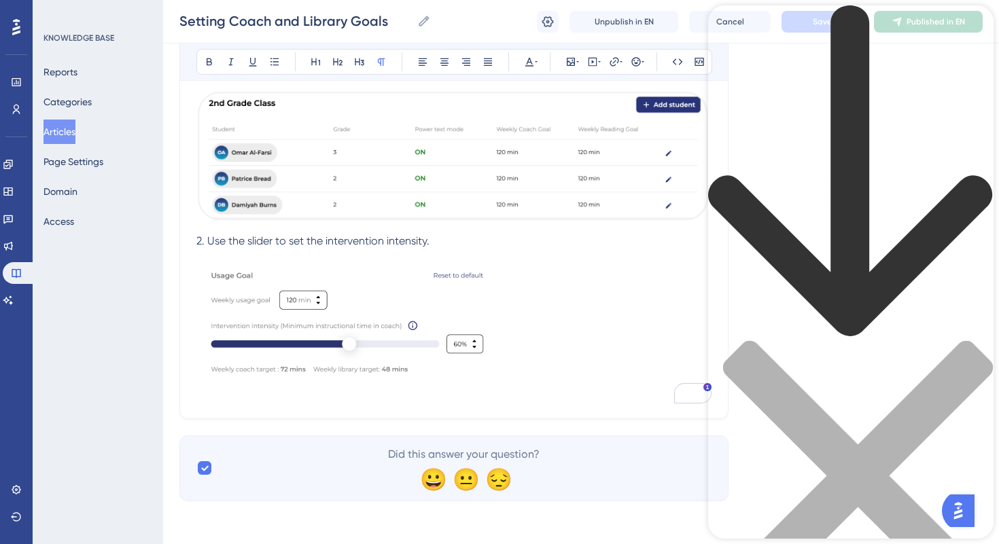
scroll to position [0, 0]
click at [971, 340] on icon "close resource center" at bounding box center [850, 482] width 285 height 285
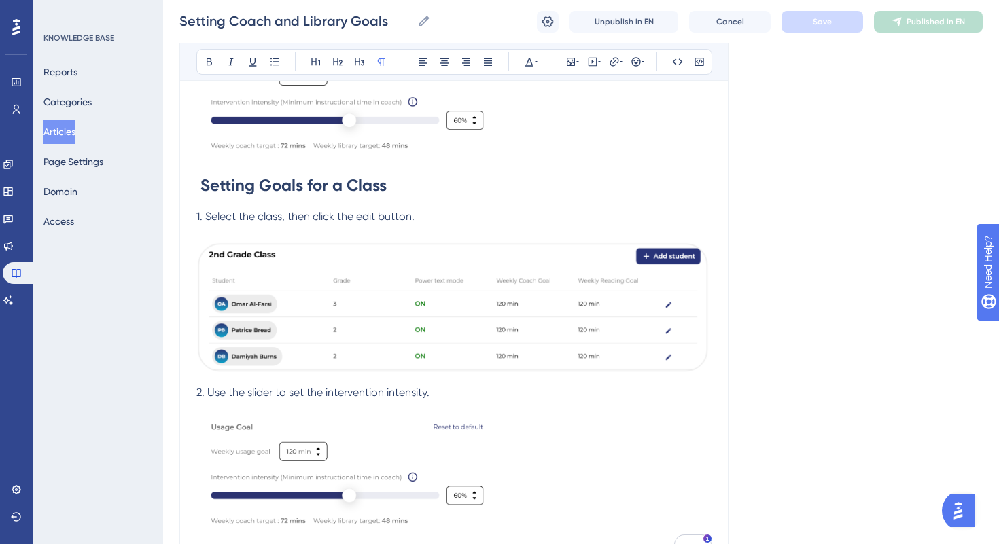
scroll to position [959, 0]
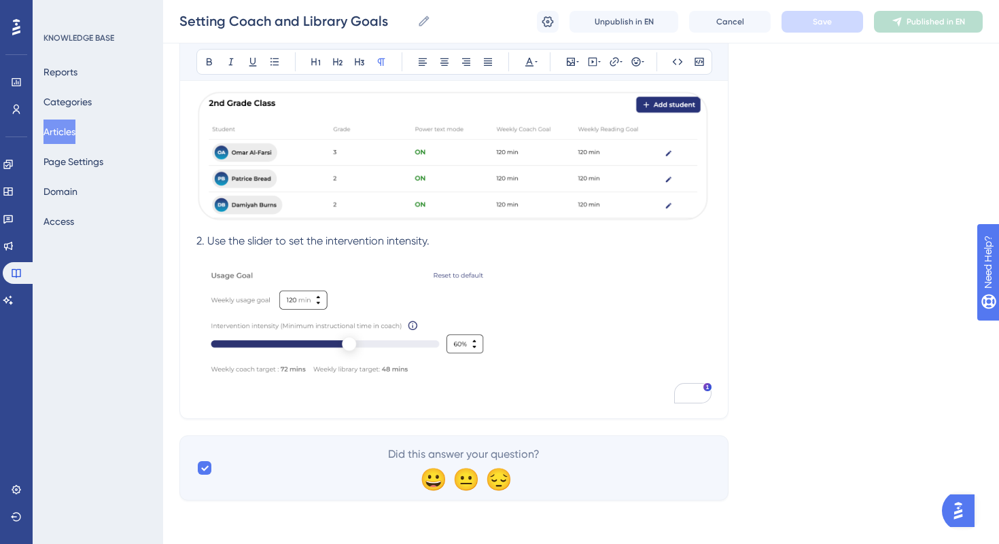
click at [16, 29] on icon at bounding box center [16, 27] width 8 height 16
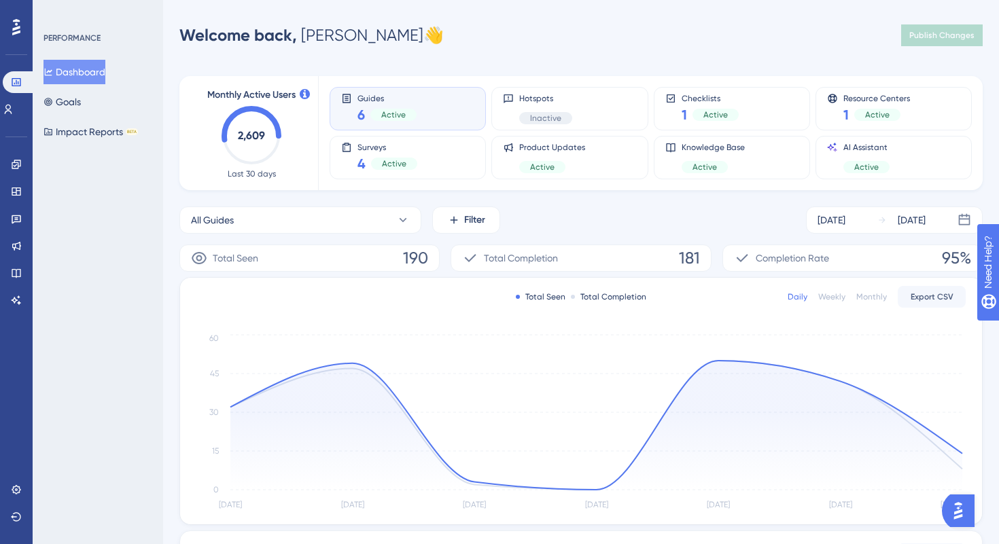
click at [961, 512] on img "Open AI Assistant Launcher" at bounding box center [958, 511] width 24 height 24
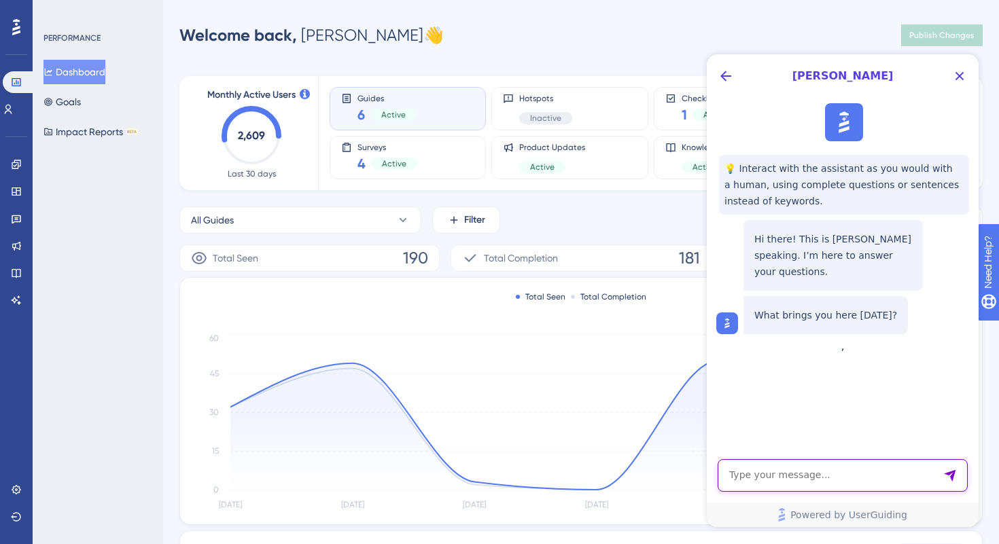
click at [793, 478] on textarea "AI Assistant Text Input" at bounding box center [842, 475] width 250 height 33
type textarea "T"
type textarea "THere is a typo in the reactions for articles. It should say your not you."
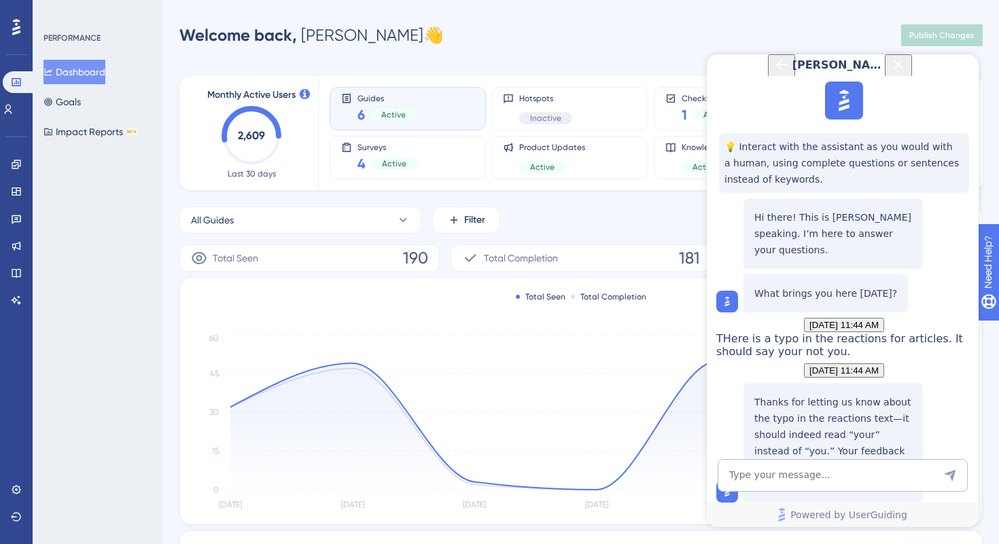
scroll to position [152, 0]
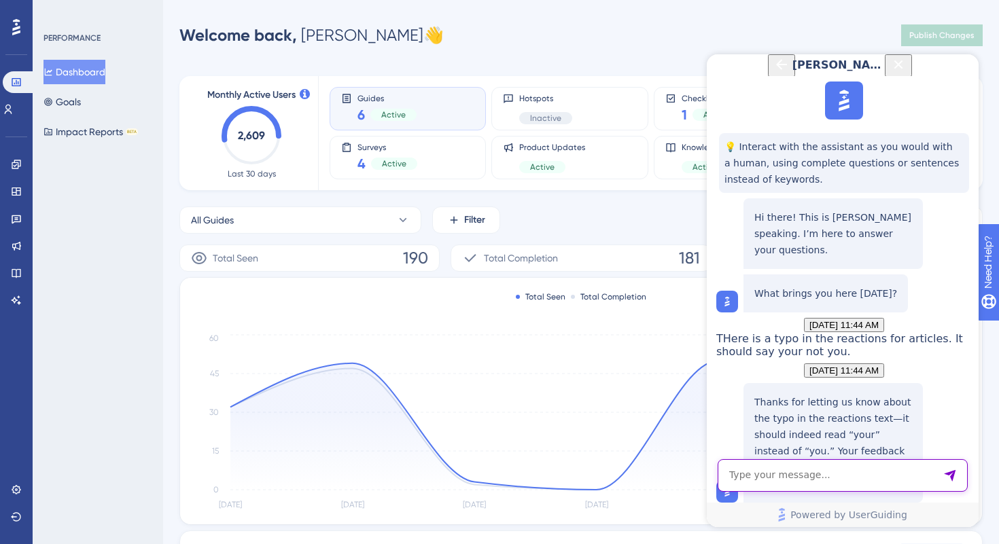
click at [815, 480] on textarea "AI Assistant Text Input" at bounding box center [842, 475] width 250 height 33
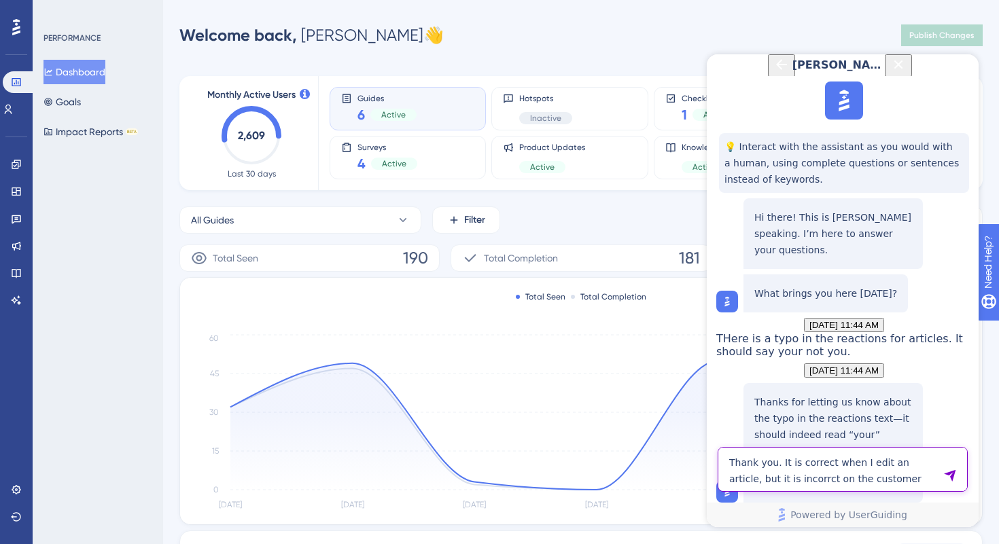
type textarea "Thank you. It is correct when I edit an article, but it is incorrct on the cust…"
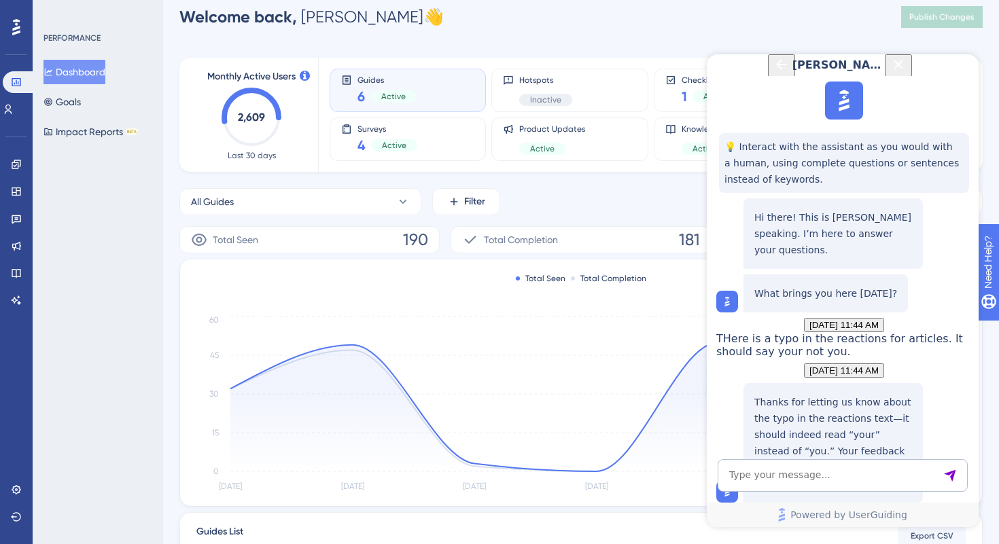
scroll to position [20, 0]
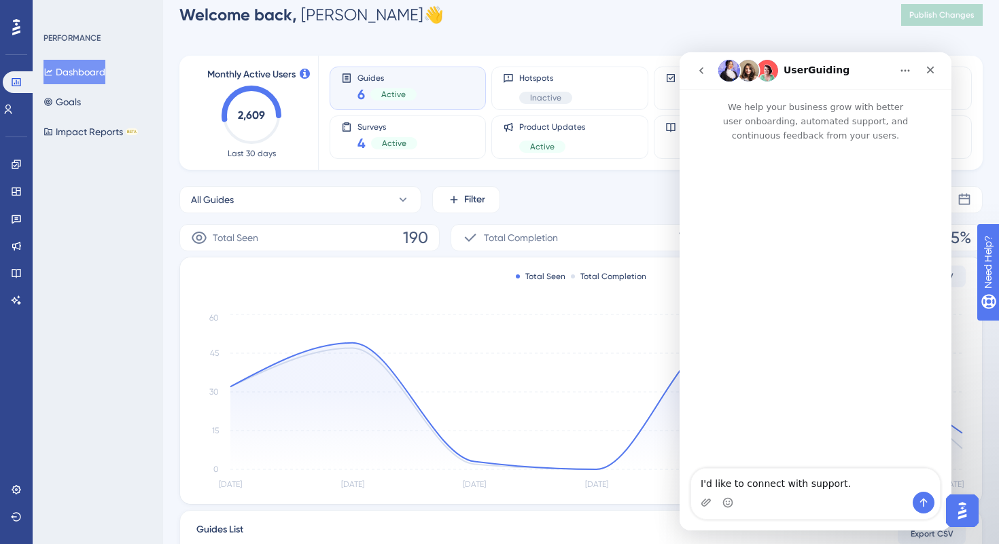
scroll to position [0, 0]
click at [929, 72] on icon "Close" at bounding box center [930, 70] width 11 height 11
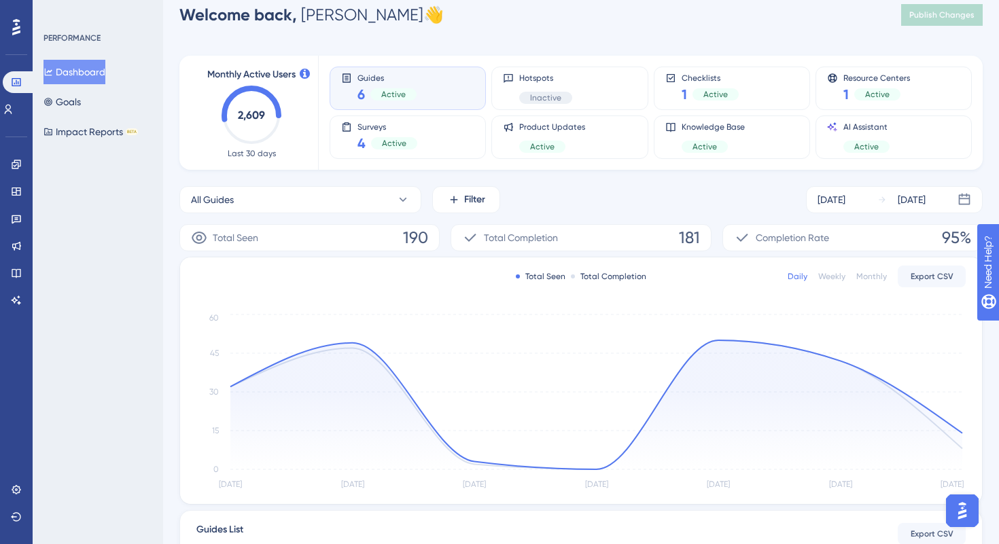
click at [955, 514] on img "Open AI Assistant Launcher" at bounding box center [962, 511] width 24 height 24
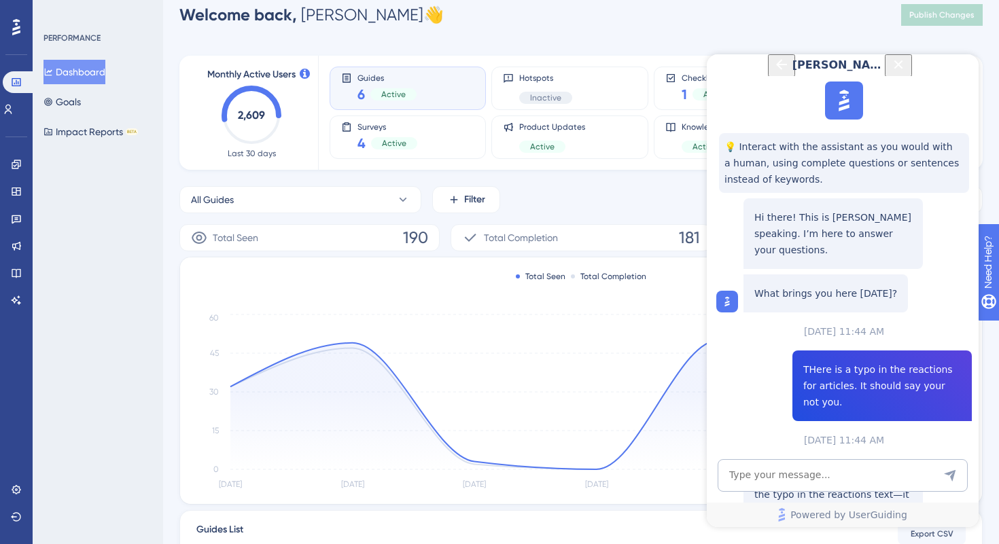
scroll to position [376, 0]
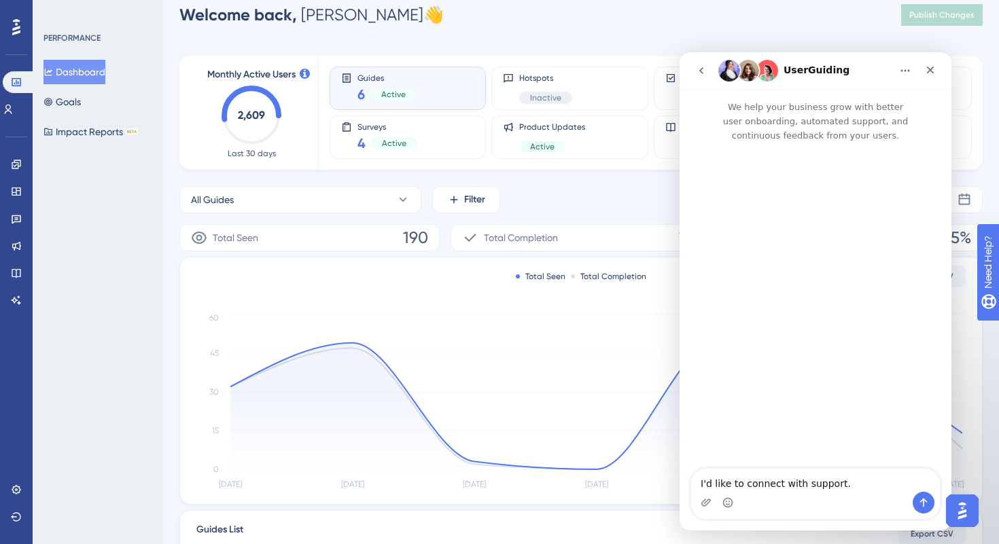
scroll to position [0, 0]
click at [924, 501] on icon "Send a message…" at bounding box center [923, 502] width 11 height 11
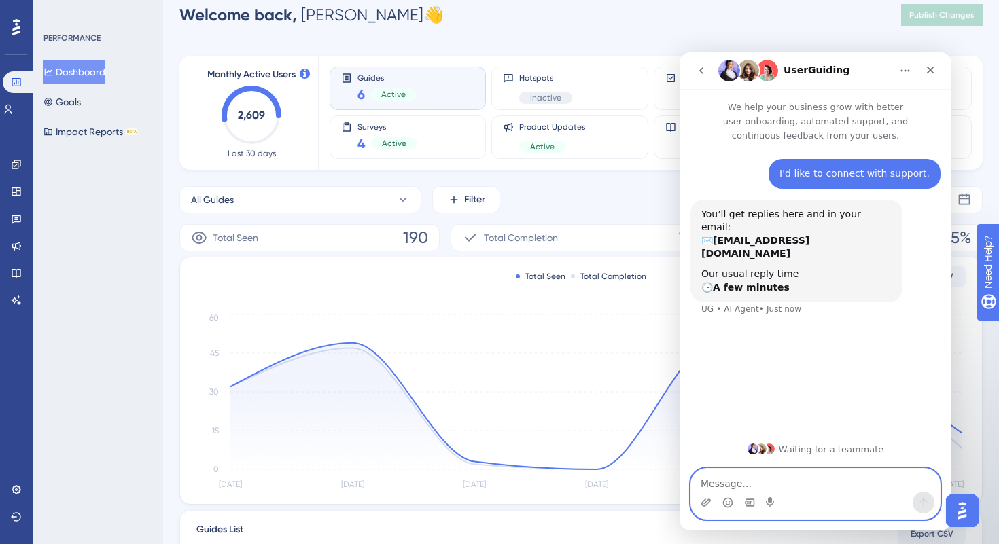
click at [743, 484] on textarea "Message…" at bounding box center [815, 480] width 249 height 23
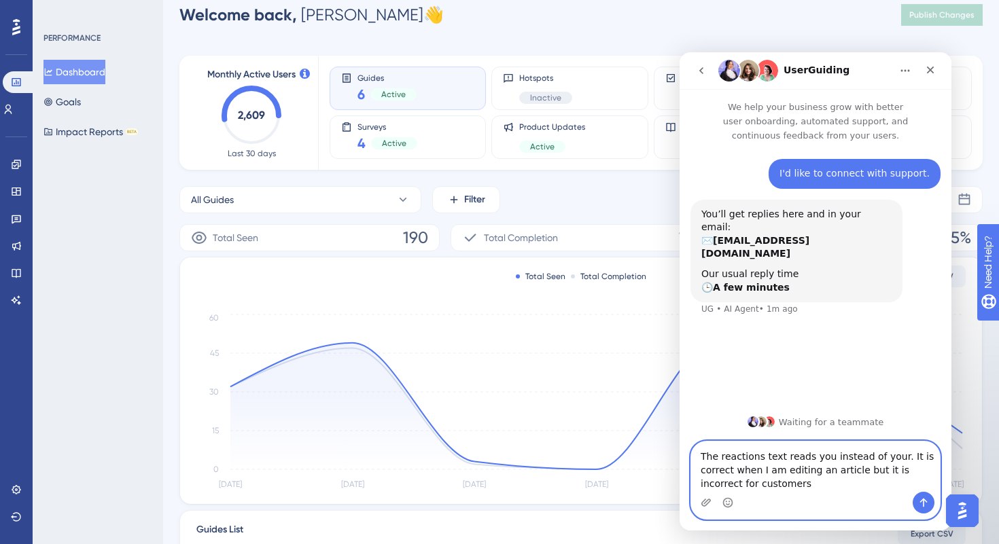
type textarea "The reactions text reads you instead of your. It is correct when I am editing a…"
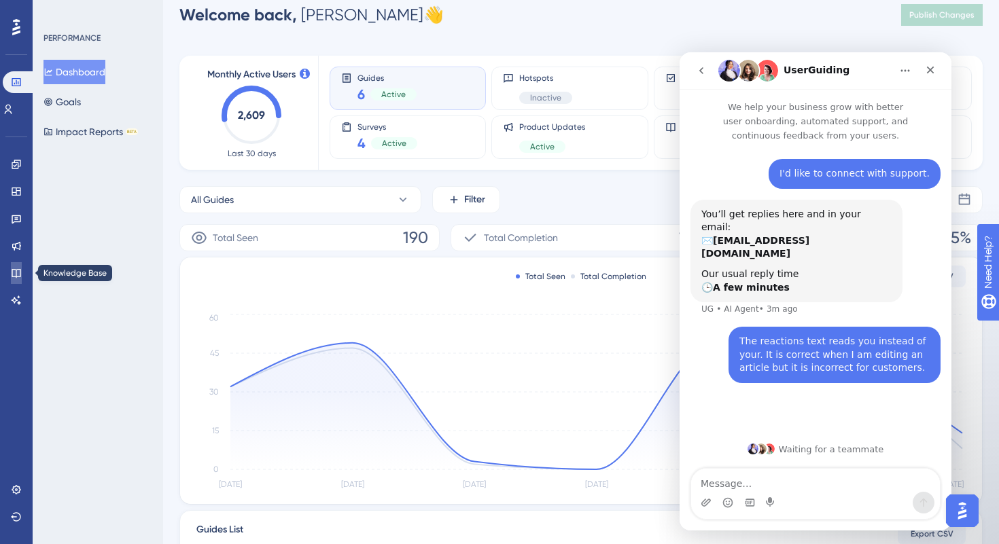
click at [20, 272] on icon at bounding box center [16, 273] width 11 height 11
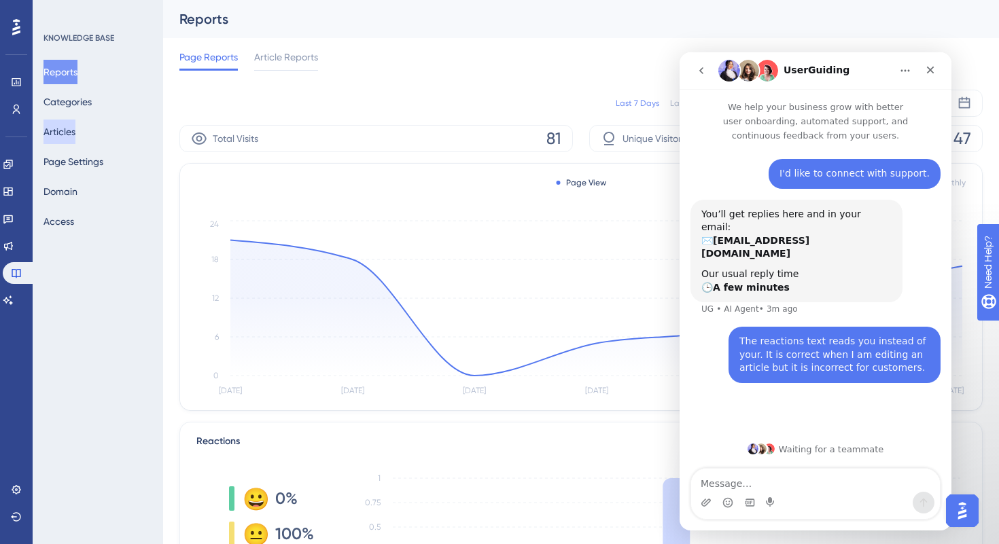
click at [68, 127] on button "Articles" at bounding box center [59, 132] width 32 height 24
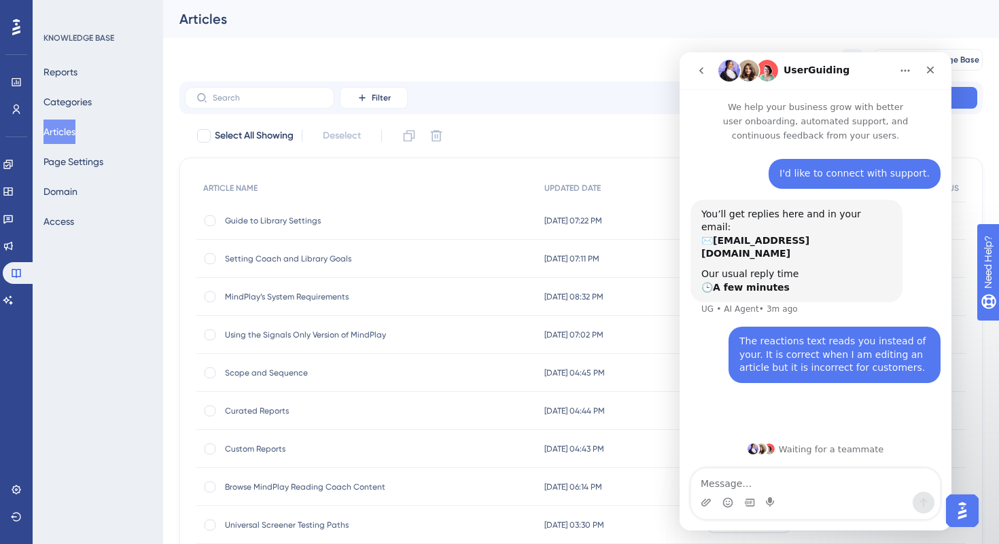
click at [285, 257] on span "Setting Coach and Library Goals" at bounding box center [333, 258] width 217 height 11
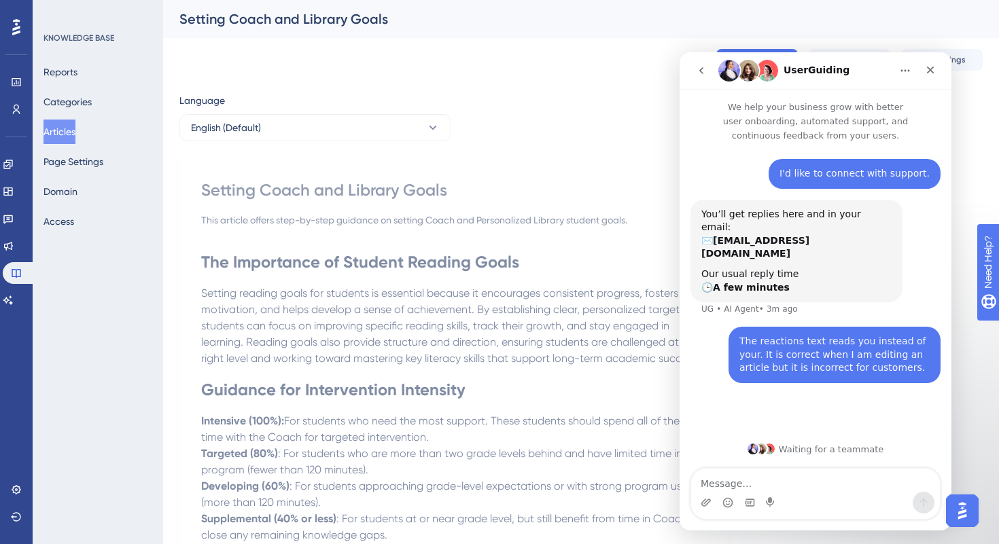
click at [910, 69] on icon "Home" at bounding box center [905, 70] width 11 height 11
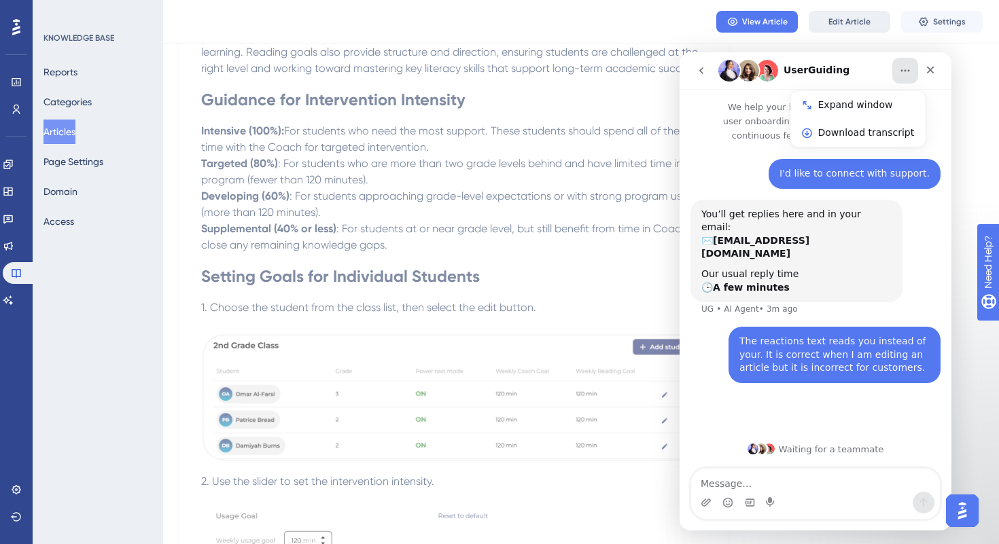
click at [866, 17] on span "Edit Article" at bounding box center [849, 21] width 42 height 11
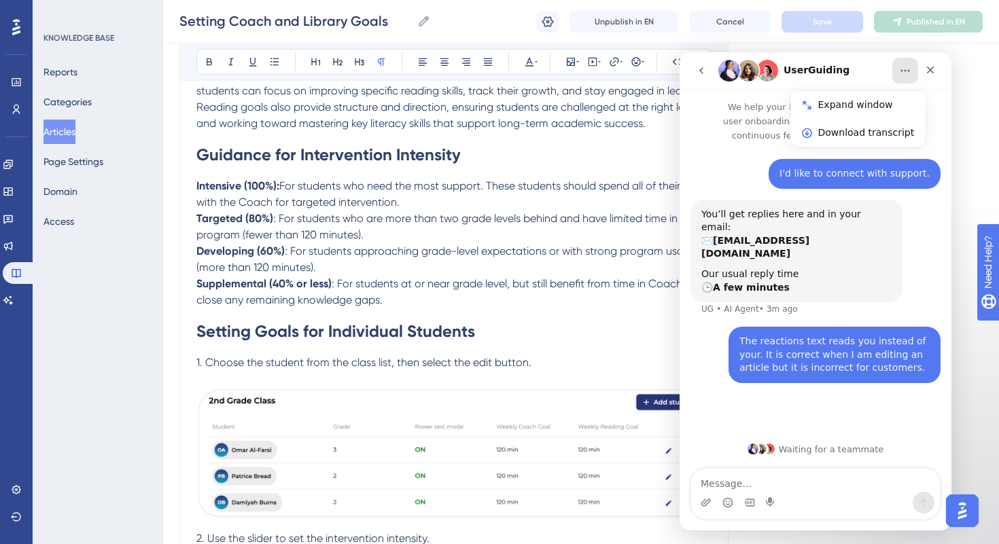
scroll to position [320, 0]
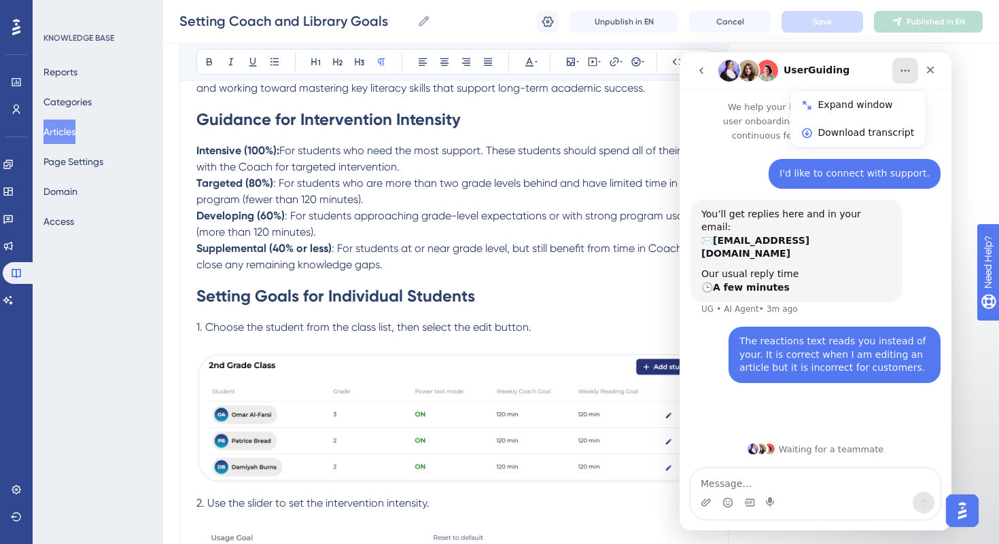
click at [701, 67] on icon "go back" at bounding box center [701, 70] width 11 height 11
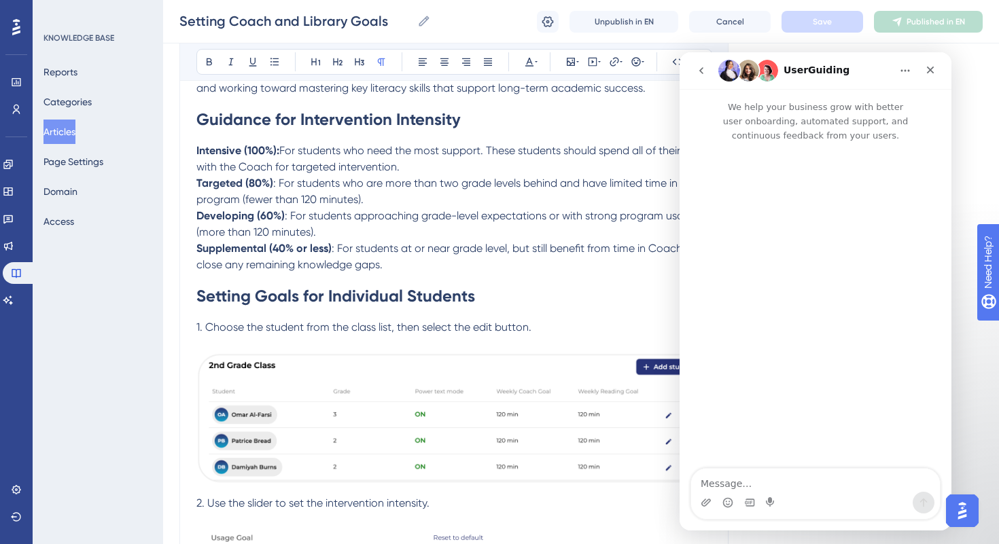
click at [690, 71] on button "go back" at bounding box center [701, 71] width 26 height 26
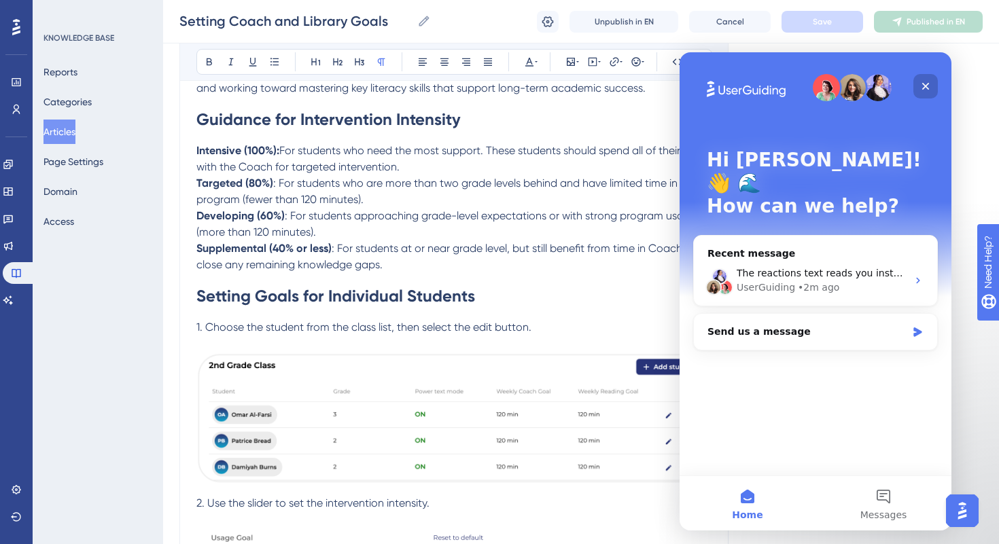
click at [927, 92] on div "Close" at bounding box center [925, 86] width 24 height 24
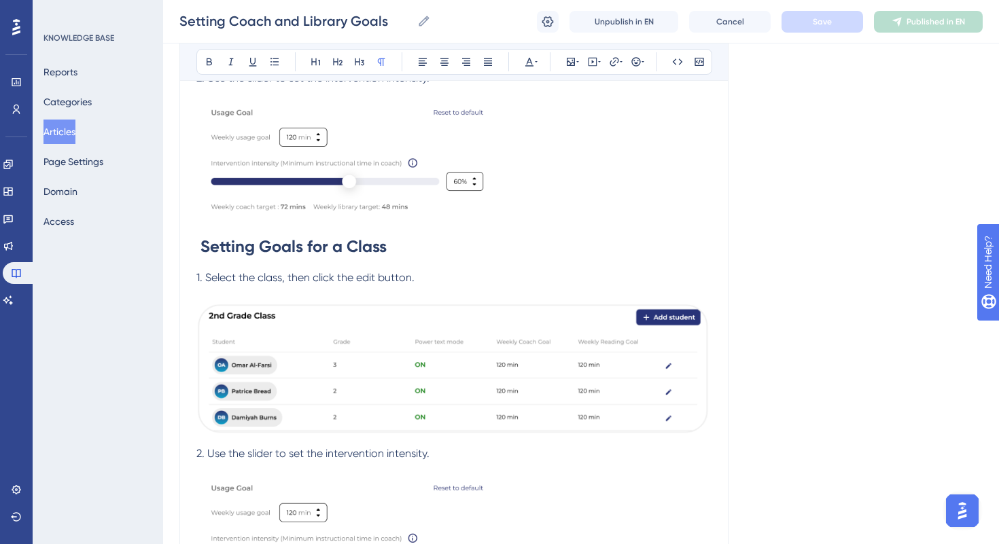
scroll to position [663, 0]
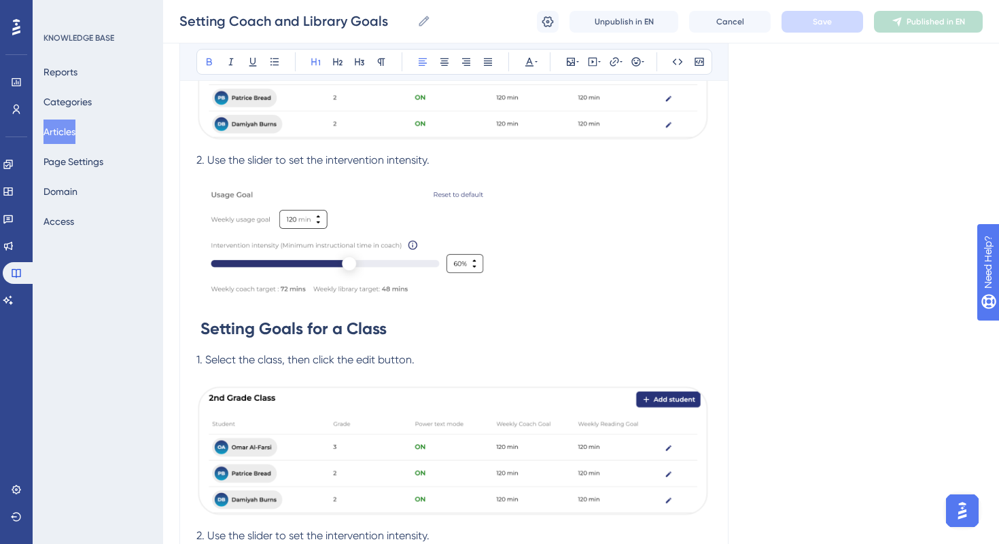
click at [400, 330] on h1 "Setting Goals for a Class" at bounding box center [453, 329] width 515 height 46
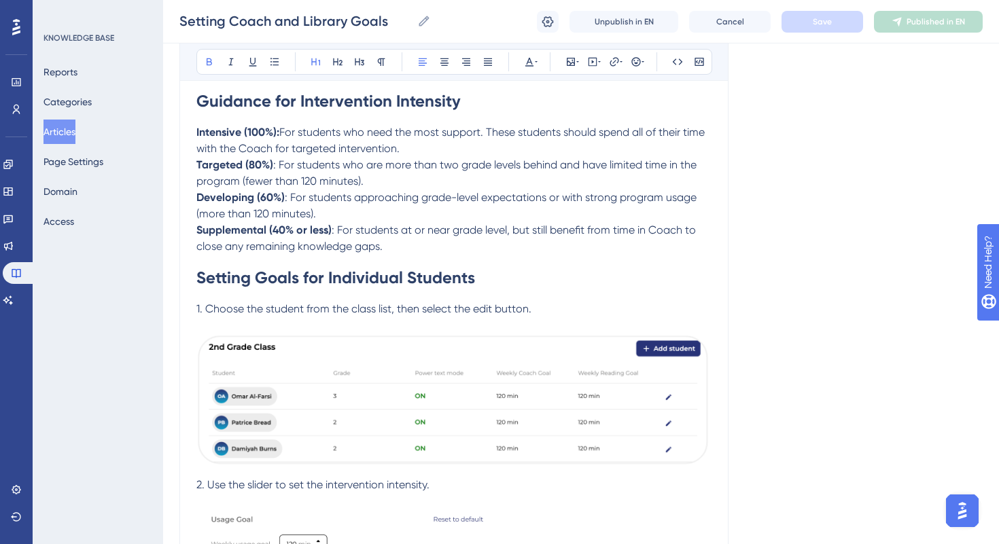
scroll to position [245, 0]
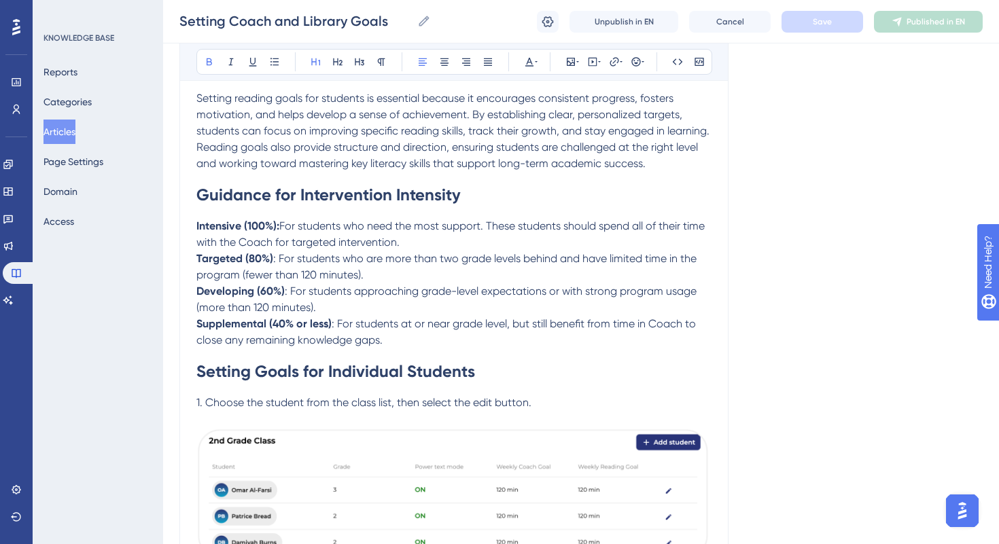
click at [472, 198] on h1 "Guidance for Intervention Intensity" at bounding box center [453, 195] width 515 height 46
click at [473, 374] on strong "Setting Goals for Individual Students" at bounding box center [335, 371] width 279 height 20
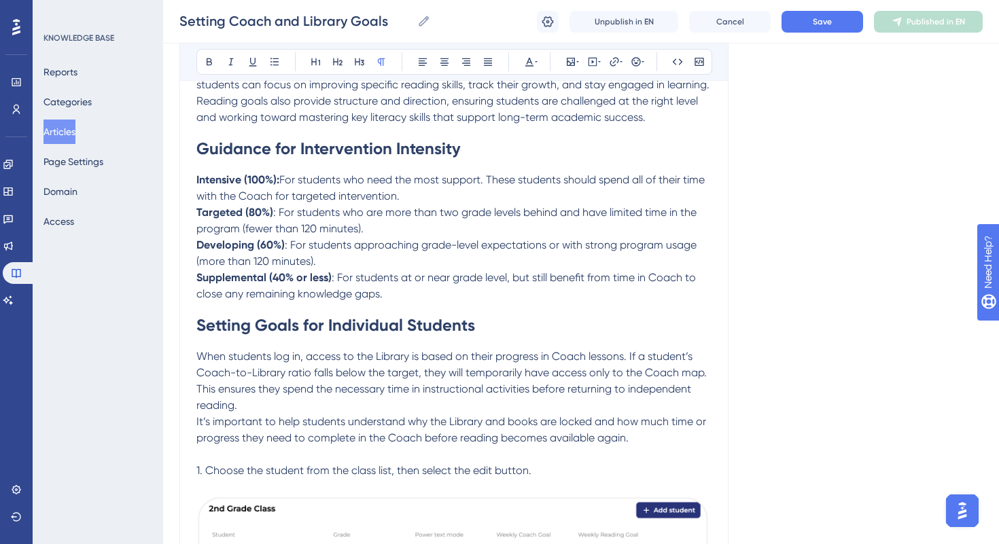
scroll to position [292, 0]
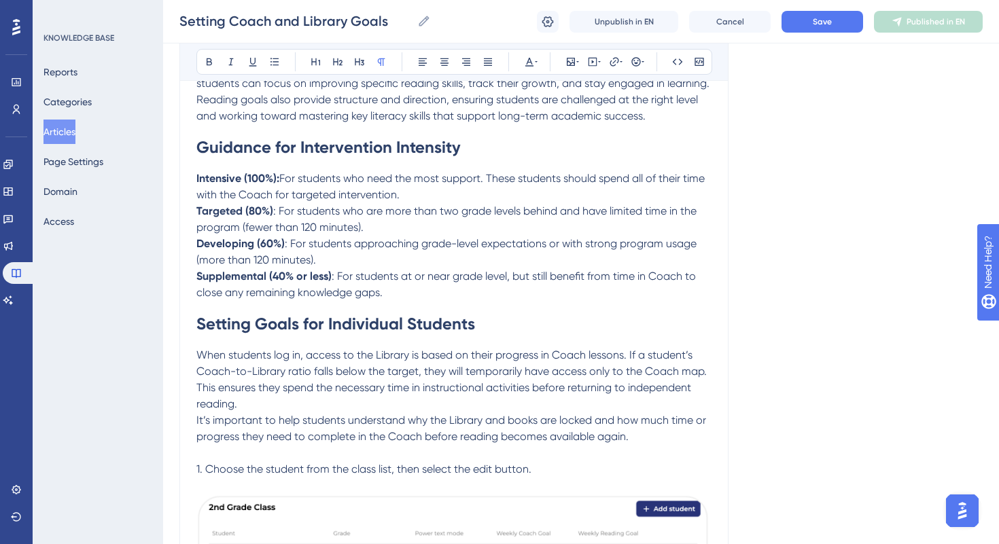
click at [553, 339] on h1 "Setting Goals for Individual Students" at bounding box center [453, 324] width 515 height 46
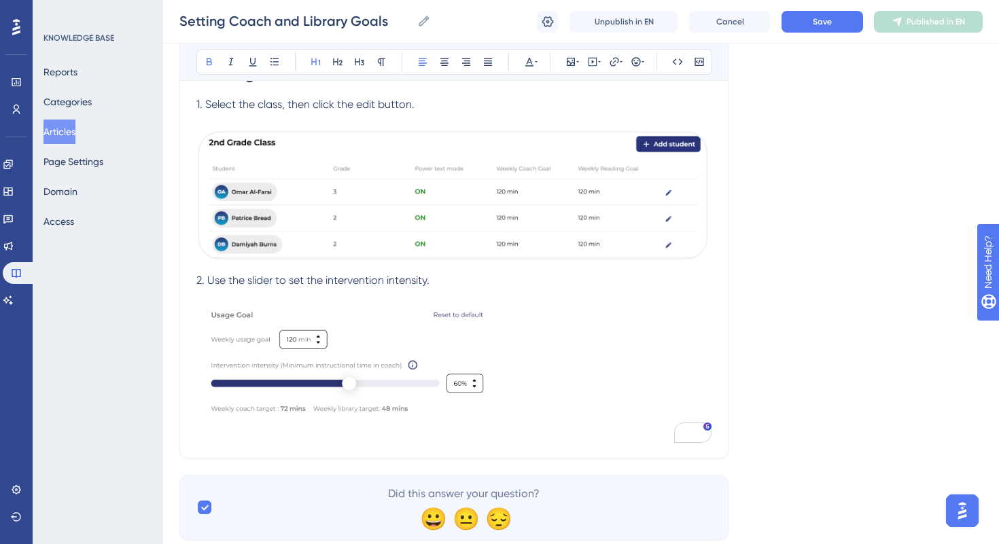
scroll to position [1047, 0]
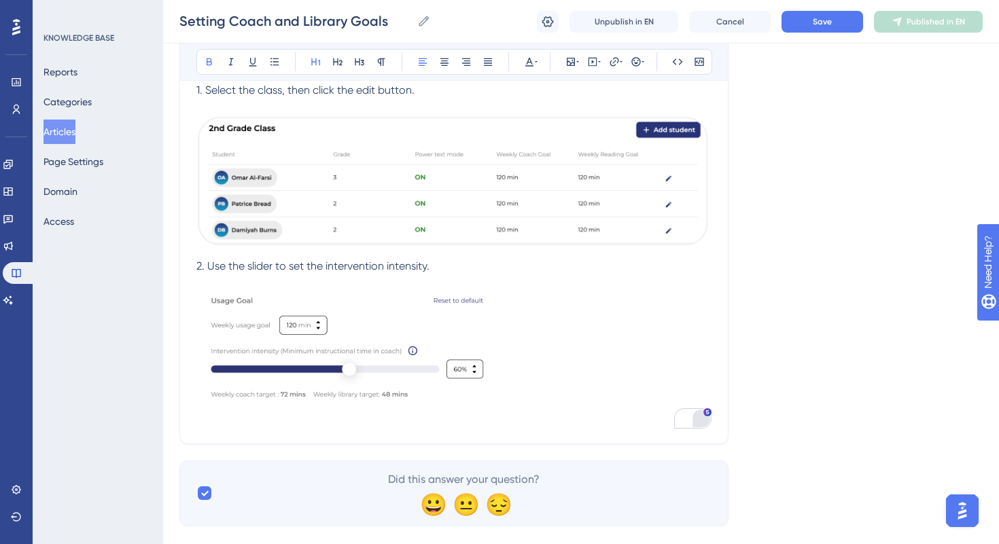
click at [705, 420] on div "Open Grammarly." at bounding box center [701, 418] width 15 height 15
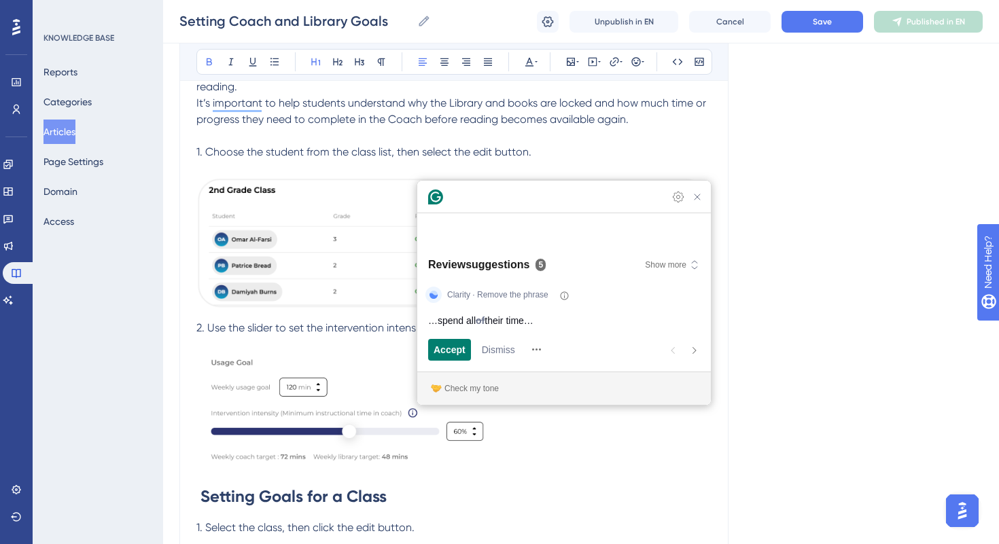
scroll to position [542, 0]
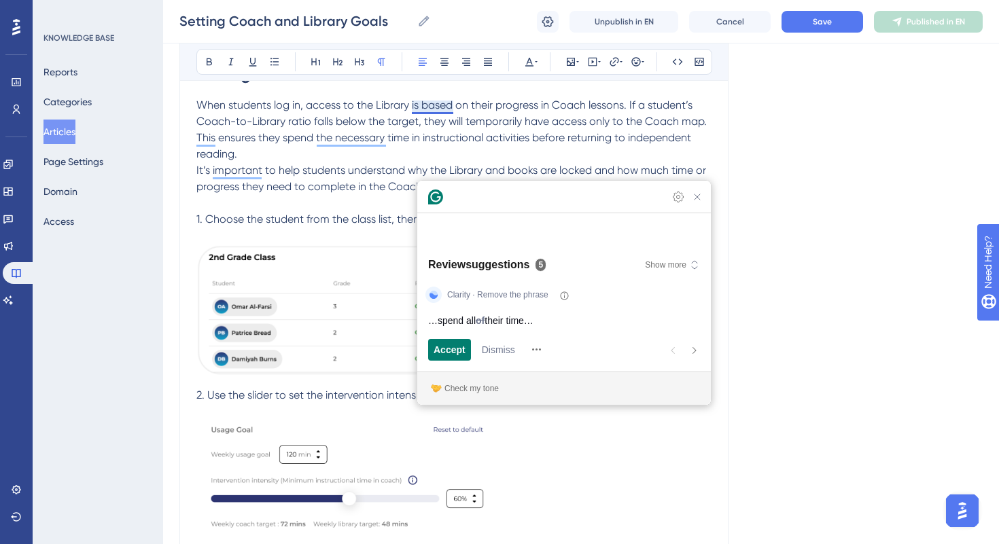
click at [434, 103] on span "When students log in, access to the Library is based on their progress in Coach…" at bounding box center [452, 130] width 513 height 62
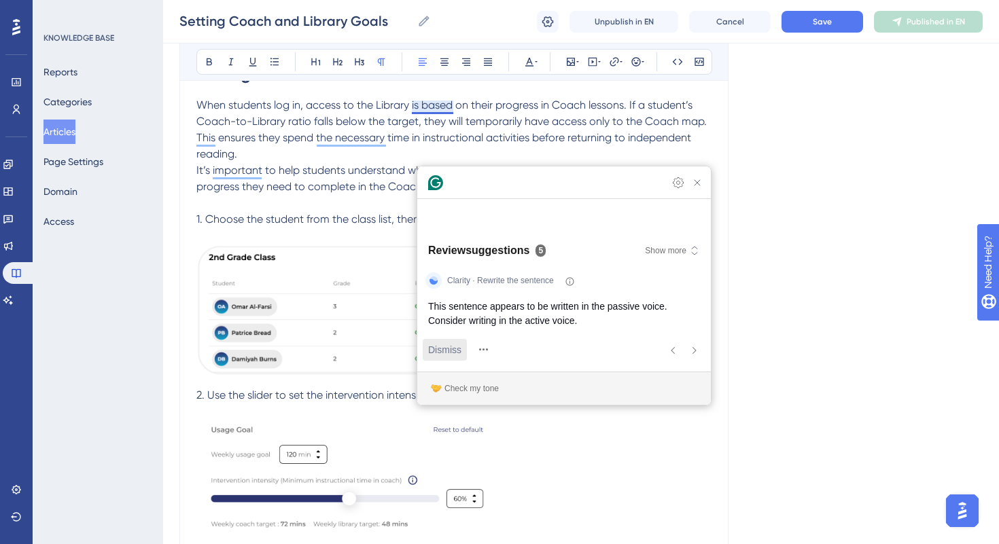
click at [444, 350] on span "Dismiss" at bounding box center [444, 349] width 33 height 14
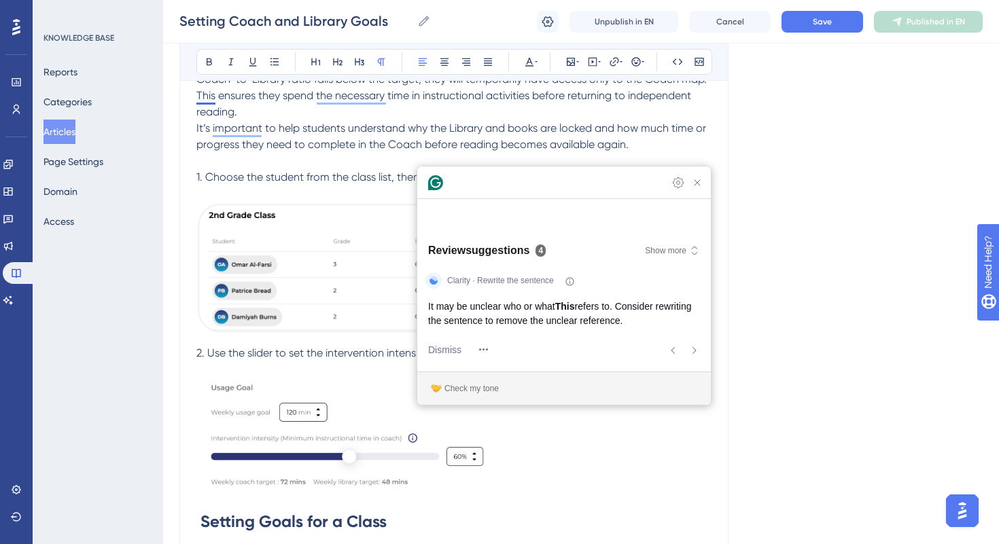
scroll to position [575, 0]
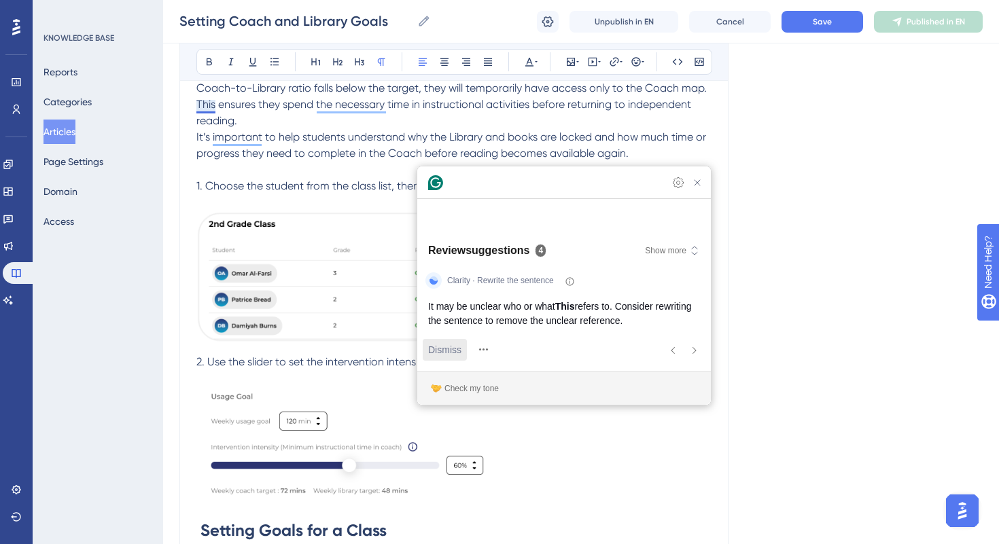
click at [450, 351] on span "Dismiss" at bounding box center [444, 349] width 33 height 14
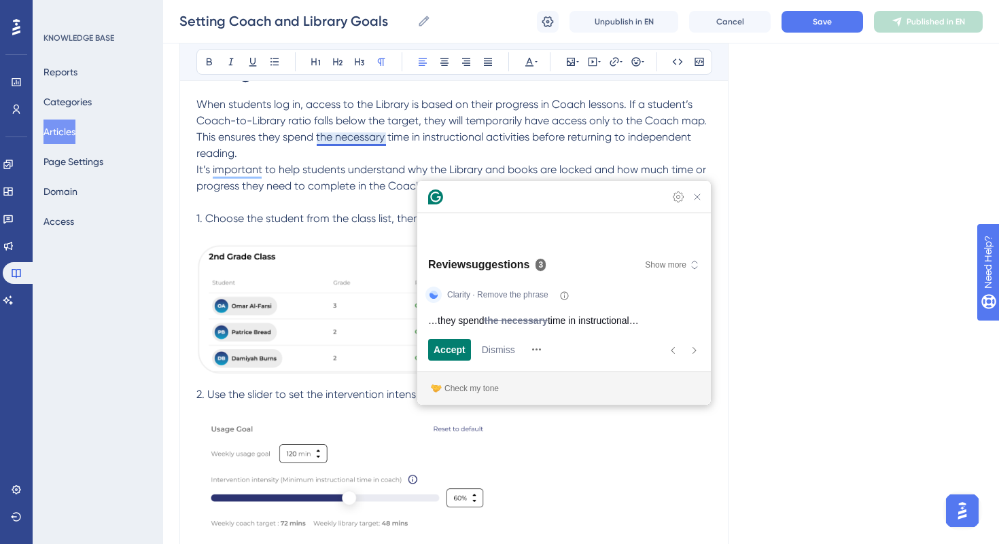
scroll to position [537, 0]
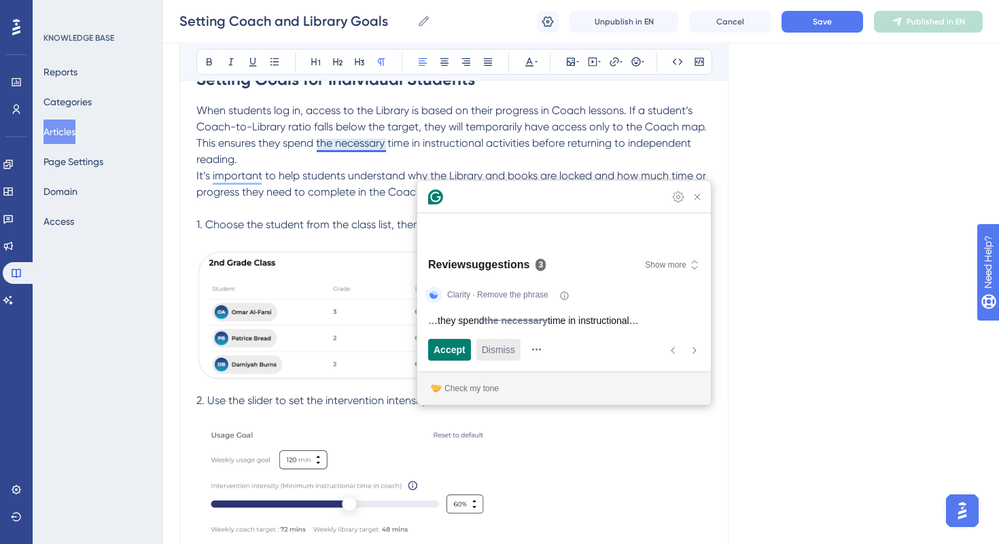
click at [495, 353] on span "Dismiss" at bounding box center [498, 349] width 33 height 14
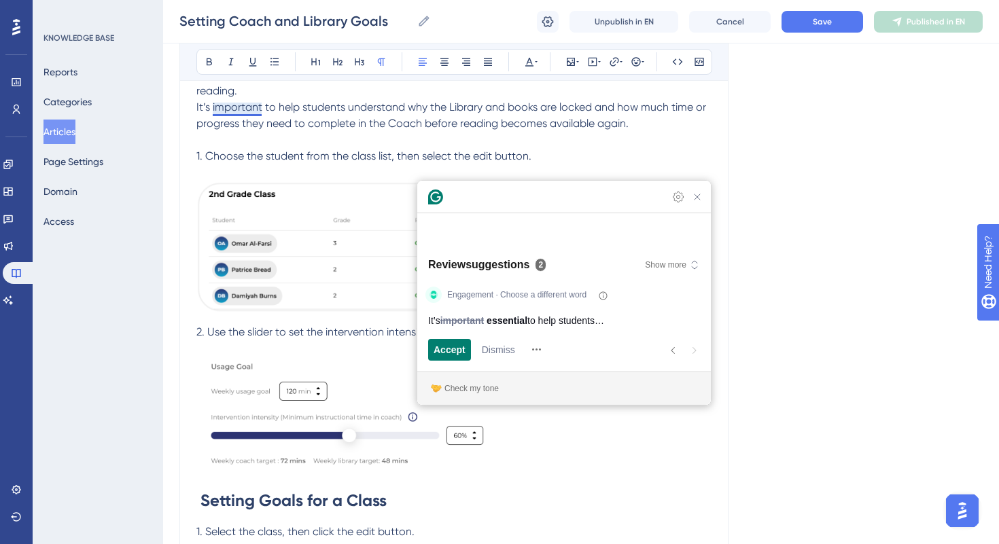
scroll to position [582, 0]
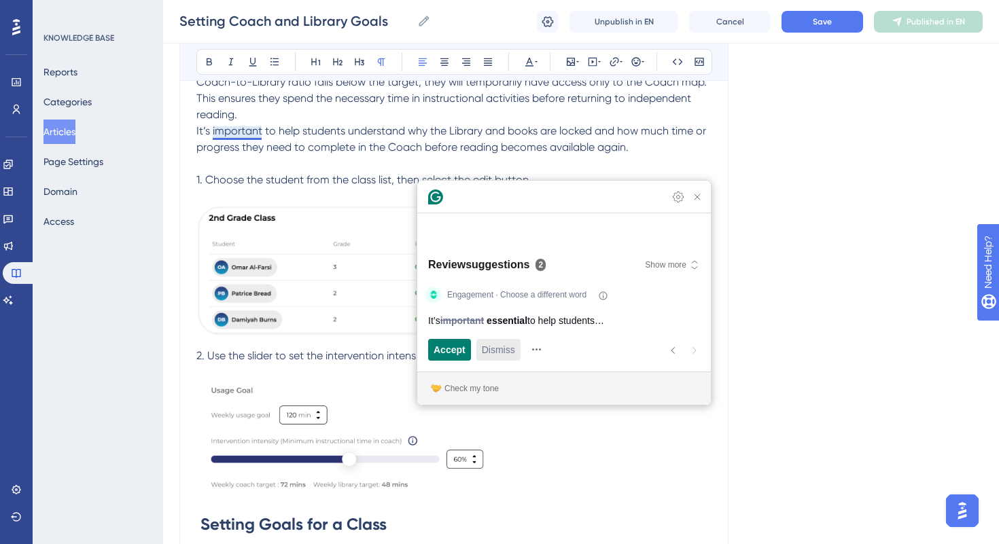
click at [502, 350] on span "Dismiss" at bounding box center [498, 349] width 33 height 14
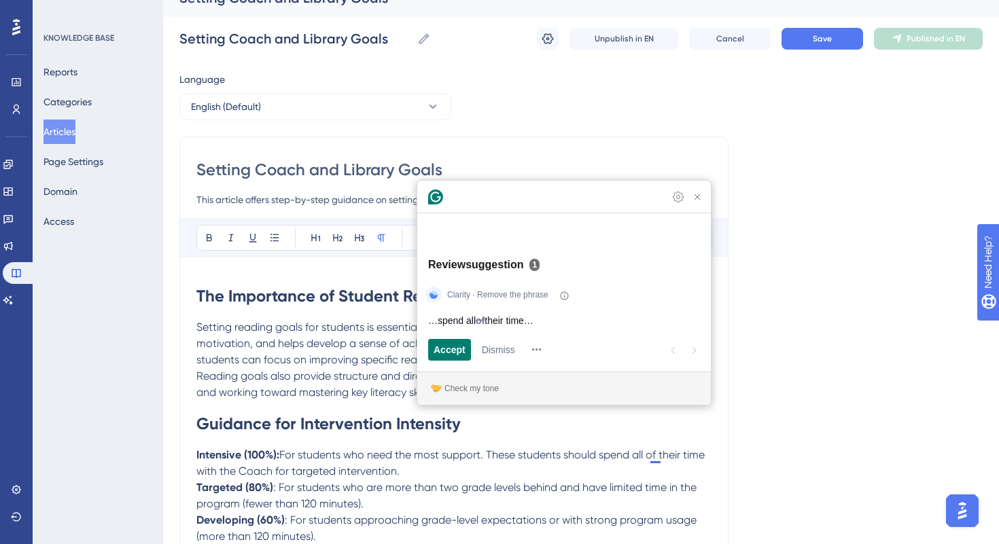
scroll to position [19, 0]
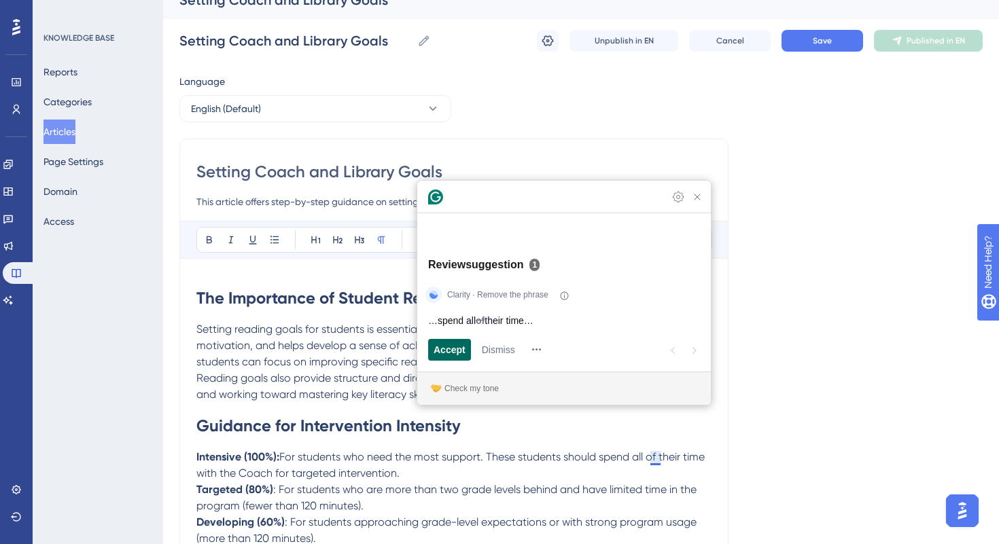
click at [447, 354] on span "Accept" at bounding box center [449, 349] width 32 height 14
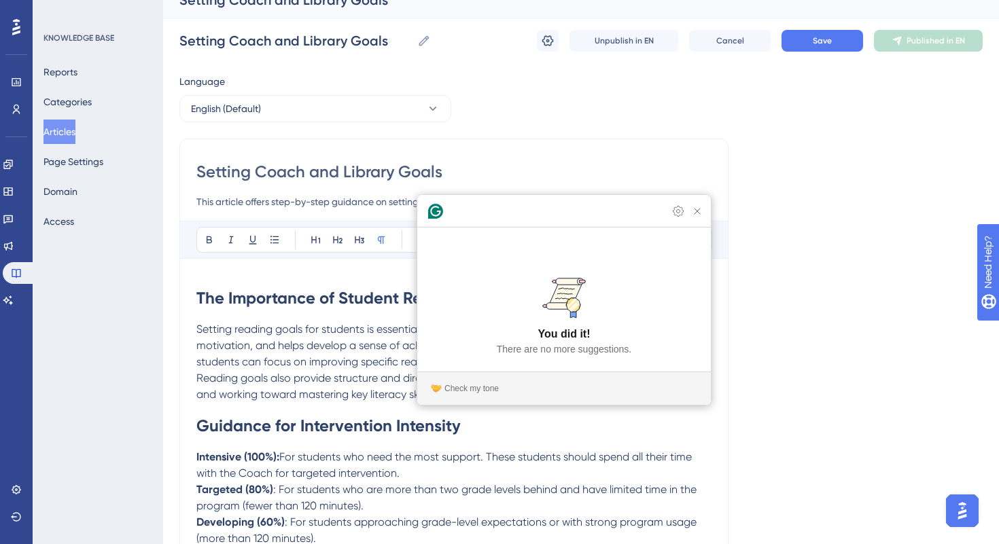
click at [539, 164] on input "Setting Coach and Library Goals" at bounding box center [453, 172] width 515 height 22
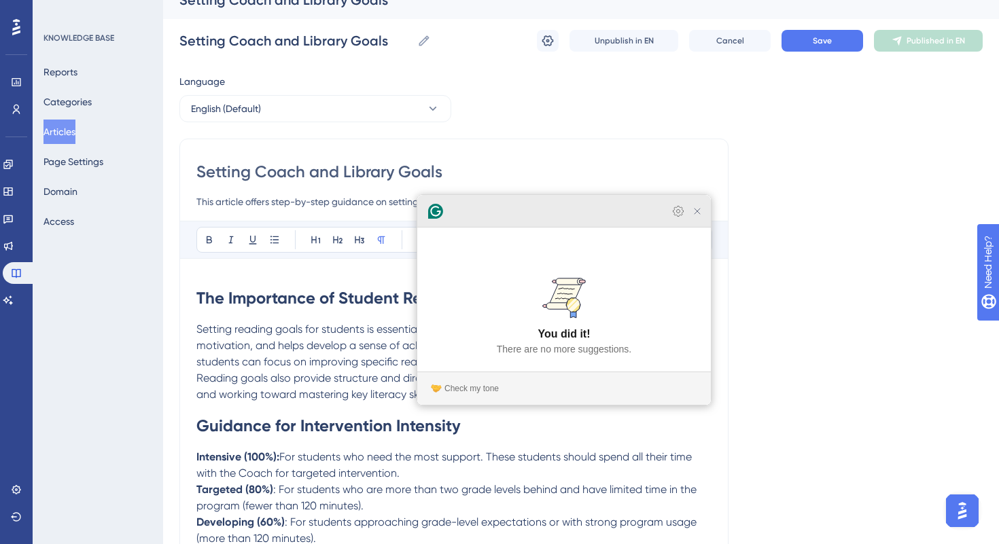
click at [693, 217] on icon "Close Grammarly Assistant" at bounding box center [697, 211] width 11 height 11
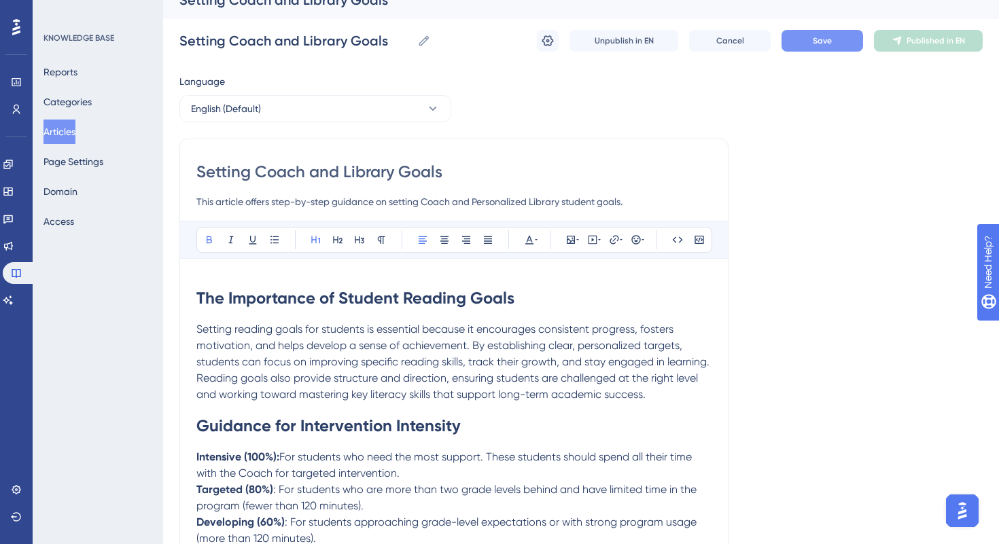
click at [804, 33] on button "Save" at bounding box center [822, 41] width 82 height 22
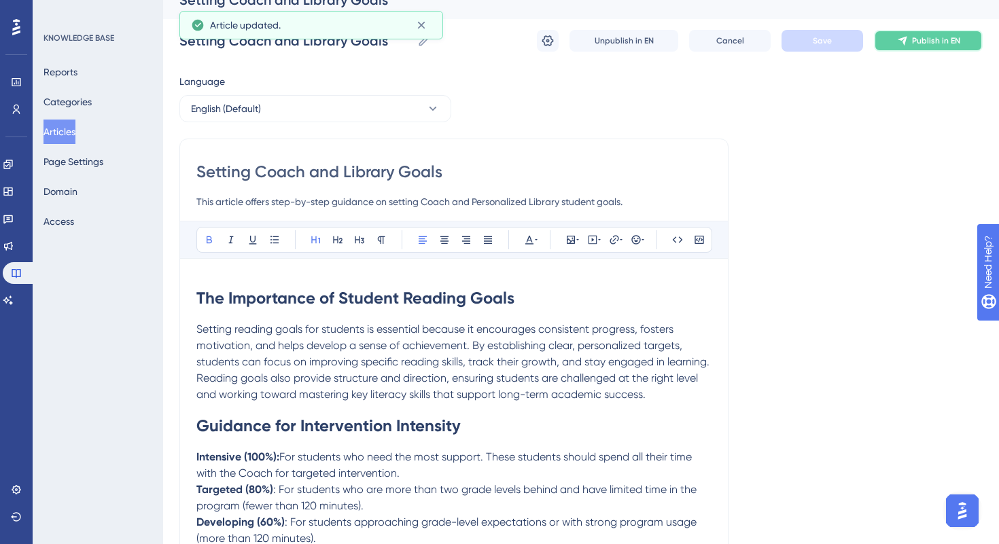
click at [917, 39] on span "Publish in EN" at bounding box center [936, 40] width 48 height 11
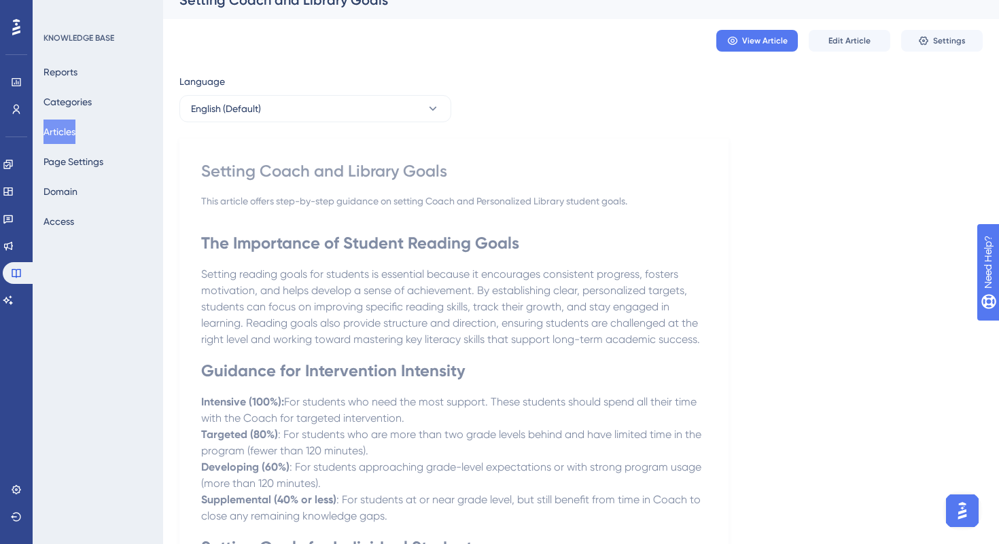
scroll to position [0, 0]
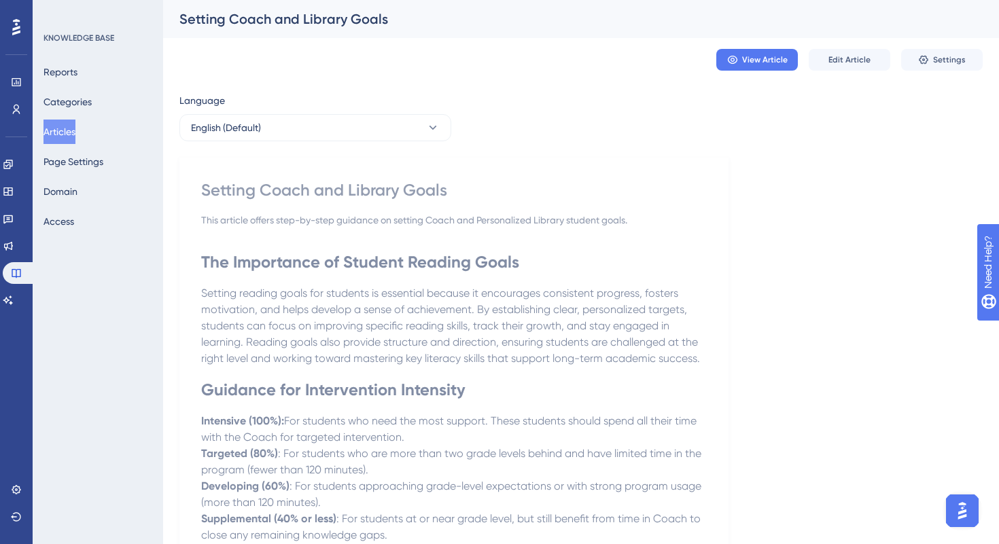
click at [963, 516] on img "Open AI Assistant Launcher" at bounding box center [962, 511] width 24 height 24
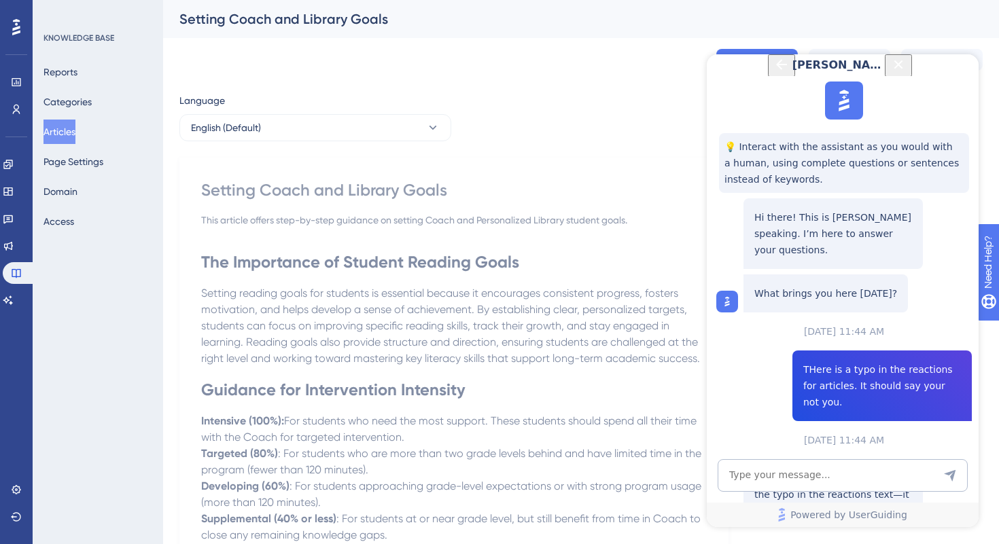
scroll to position [387, 0]
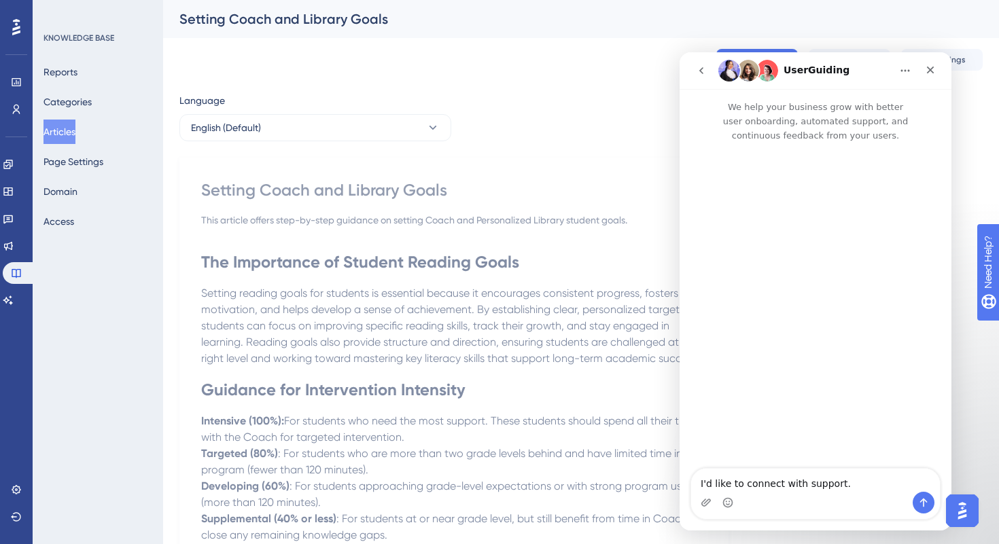
scroll to position [0, 0]
click at [928, 77] on div "Close" at bounding box center [930, 70] width 24 height 24
